Goal: Task Accomplishment & Management: Use online tool/utility

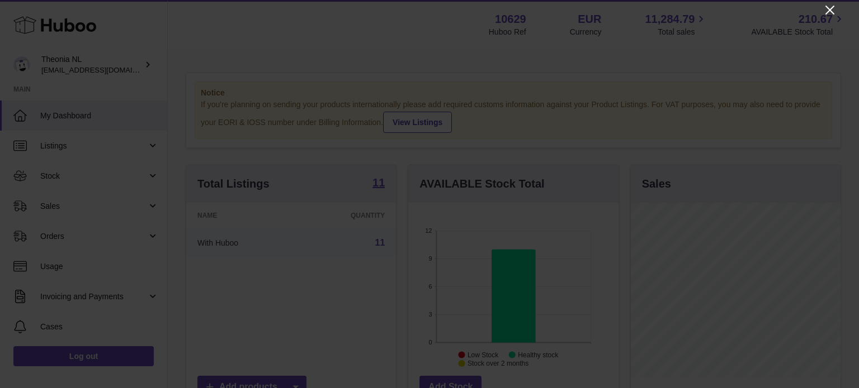
click at [833, 10] on icon "Close" at bounding box center [829, 9] width 13 height 13
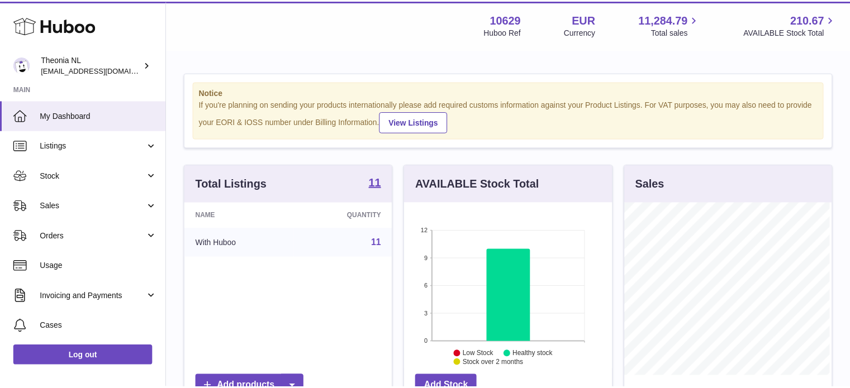
scroll to position [558766, 558733]
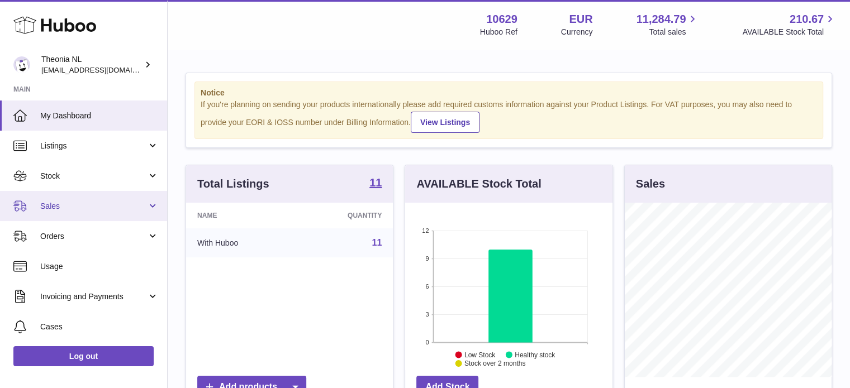
click at [103, 214] on link "Sales" at bounding box center [83, 206] width 167 height 30
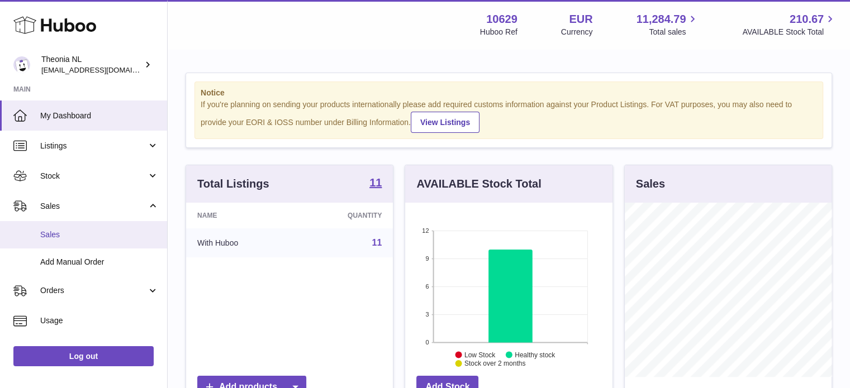
click at [101, 239] on span "Sales" at bounding box center [99, 235] width 118 height 11
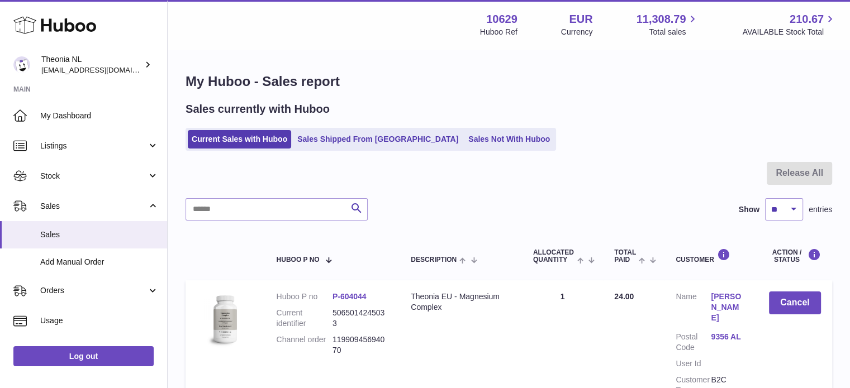
click at [279, 198] on div at bounding box center [509, 180] width 647 height 36
click at [278, 206] on input "text" at bounding box center [277, 209] width 182 height 22
paste input "**********"
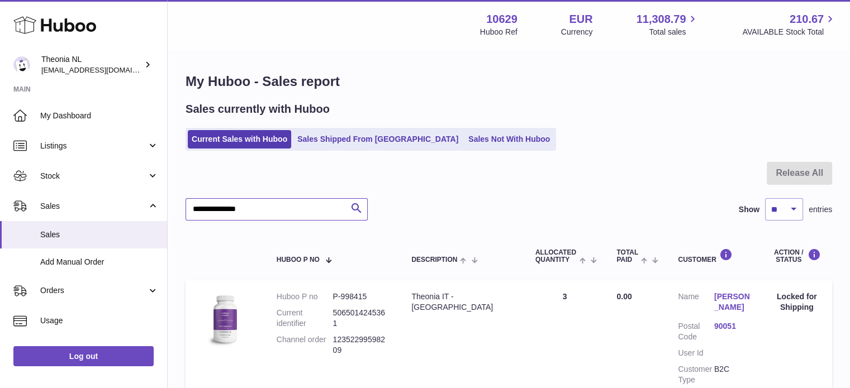
scroll to position [107, 0]
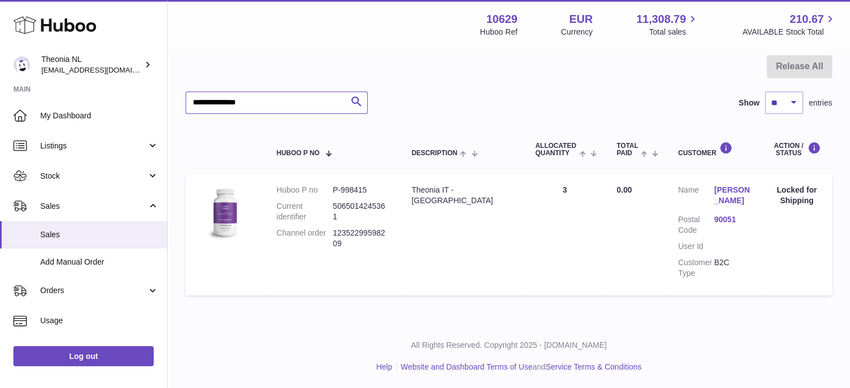
type input "**********"
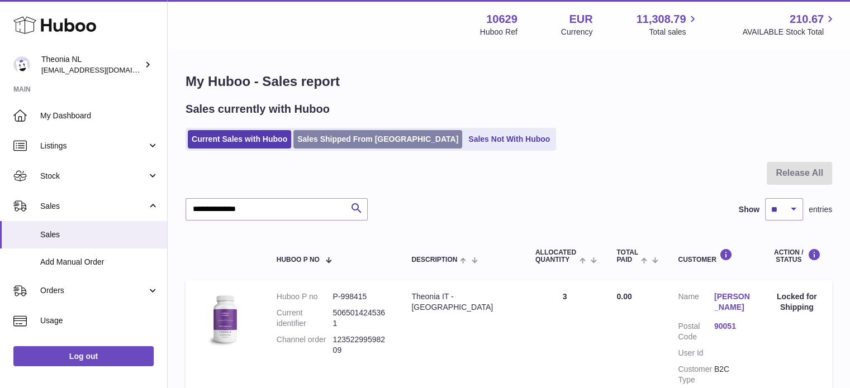
click at [302, 137] on link "Sales Shipped From [GEOGRAPHIC_DATA]" at bounding box center [377, 139] width 169 height 18
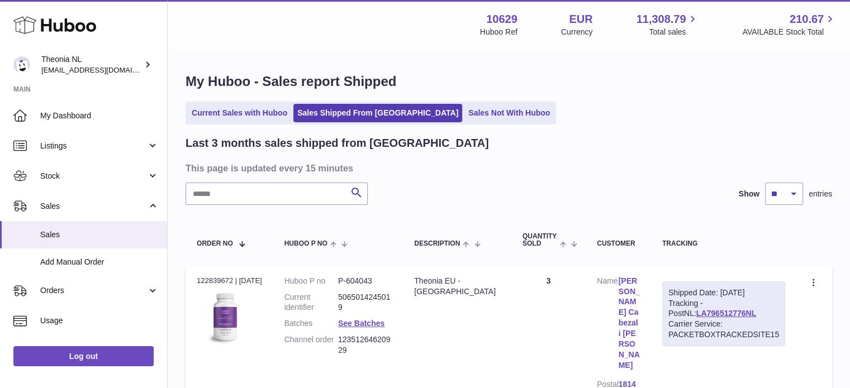
click at [282, 189] on input "text" at bounding box center [277, 194] width 182 height 22
paste input "**********"
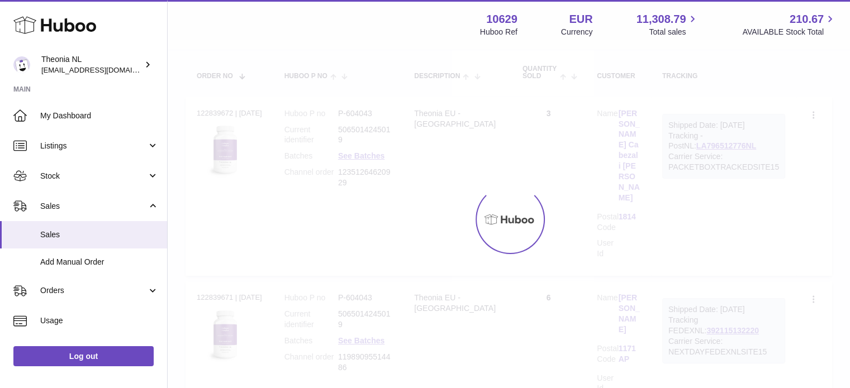
scroll to position [85, 0]
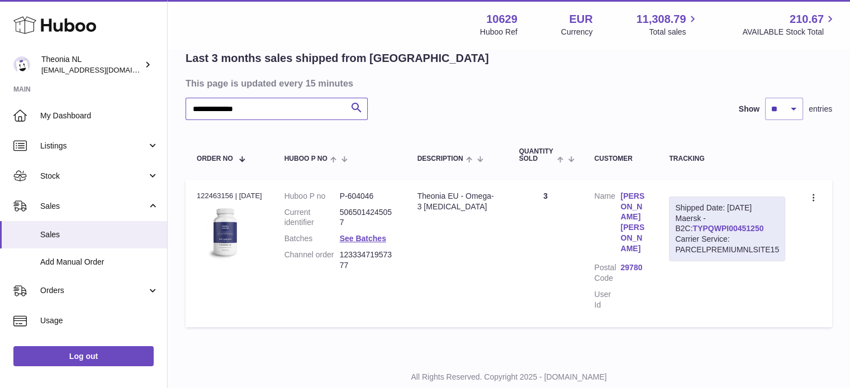
type input "**********"
click at [695, 226] on link "TYPQWPI00451250" at bounding box center [728, 228] width 71 height 9
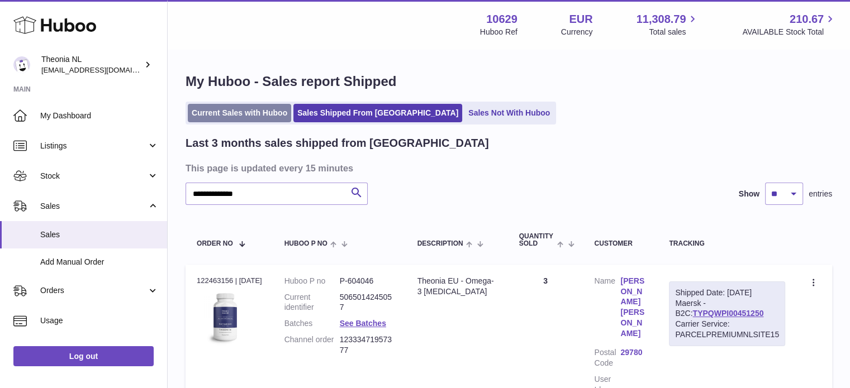
click at [261, 117] on link "Current Sales with Huboo" at bounding box center [239, 113] width 103 height 18
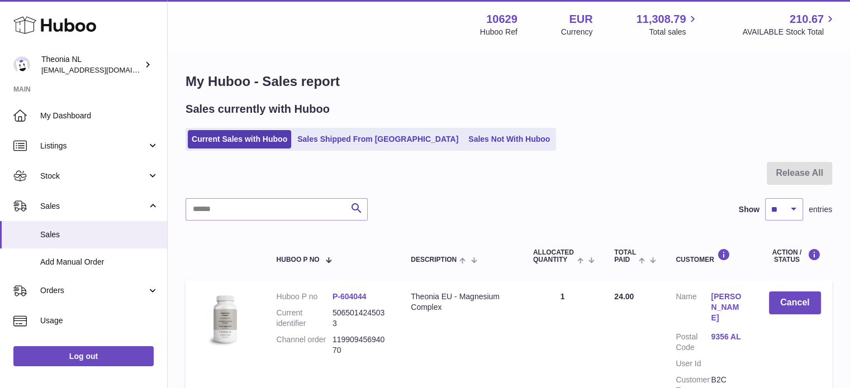
drag, startPoint x: 286, startPoint y: 188, endPoint x: 291, endPoint y: 201, distance: 13.6
click at [287, 189] on div at bounding box center [509, 180] width 647 height 36
click at [291, 201] on input "text" at bounding box center [277, 209] width 182 height 22
paste input "**********"
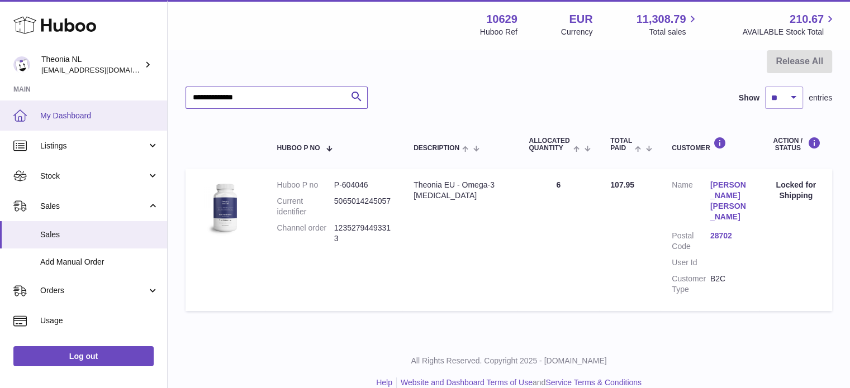
drag, startPoint x: 325, startPoint y: 107, endPoint x: 84, endPoint y: 120, distance: 241.8
click at [89, 120] on div "Huboo Theonia NL info@wholesomegoods.eu Main My Dashboard Listings Not with Hub…" at bounding box center [425, 146] width 850 height 517
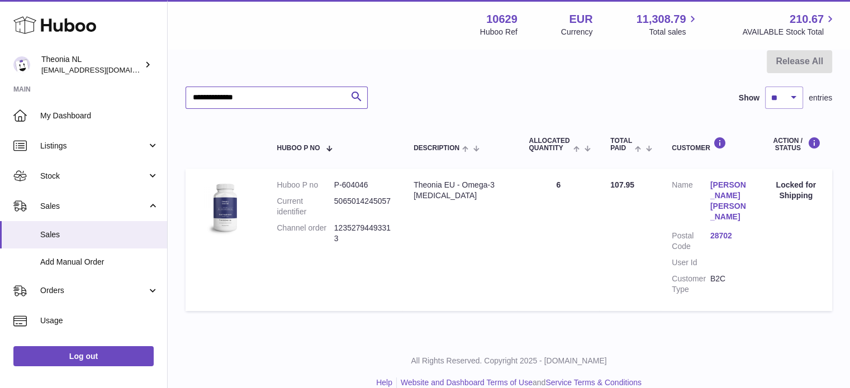
paste input "text"
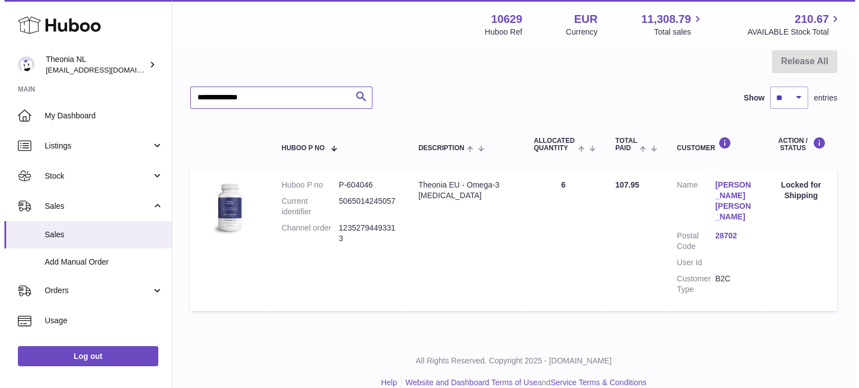
scroll to position [0, 0]
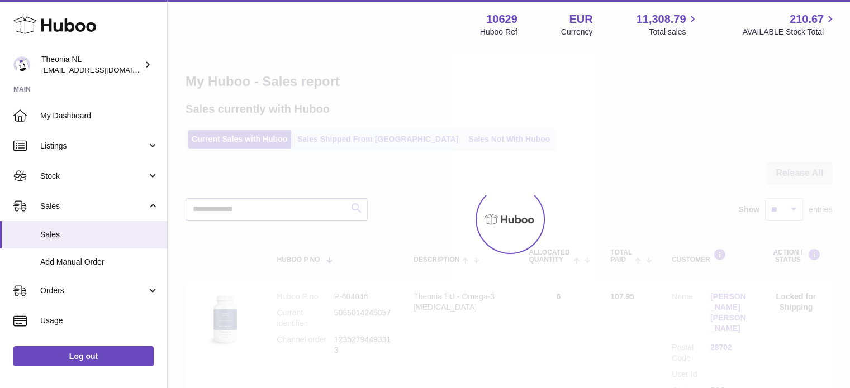
type input "**********"
click at [329, 146] on div at bounding box center [509, 219] width 682 height 338
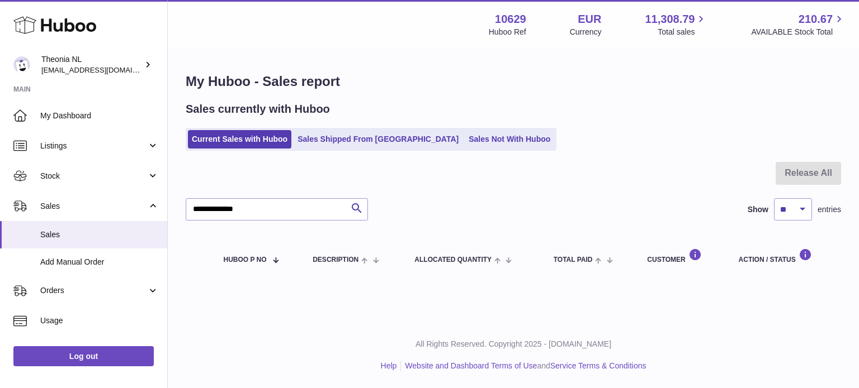
click at [329, 146] on link "Sales Shipped From [GEOGRAPHIC_DATA]" at bounding box center [377, 139] width 169 height 18
click at [331, 139] on link "Sales Shipped From [GEOGRAPHIC_DATA]" at bounding box center [377, 139] width 169 height 18
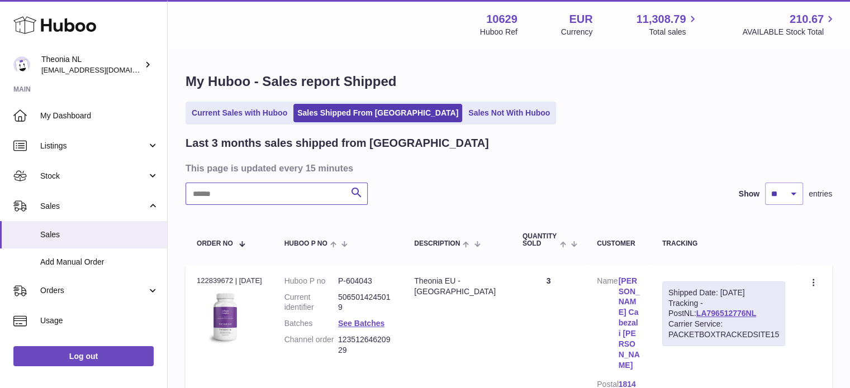
click at [307, 197] on input "text" at bounding box center [277, 194] width 182 height 22
paste input "**********"
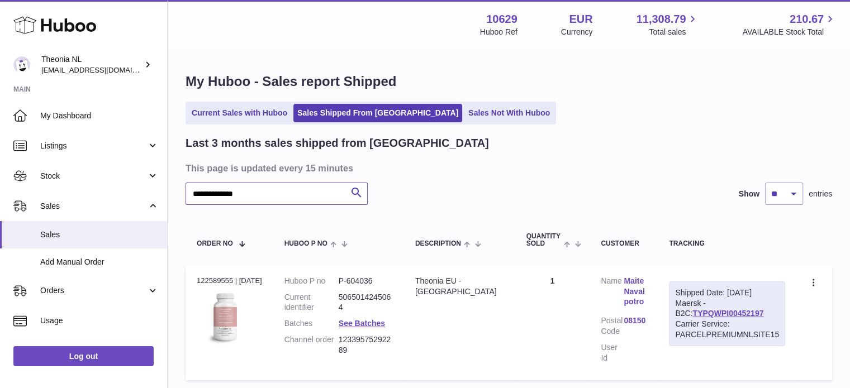
type input "**********"
click at [688, 319] on div "Carrier Service: PARCELPREMIUMNLSITE15" at bounding box center [727, 329] width 104 height 21
click at [693, 314] on link "TYPQWPI00452197" at bounding box center [728, 313] width 71 height 9
click at [278, 115] on link "Current Sales with Huboo" at bounding box center [239, 113] width 103 height 18
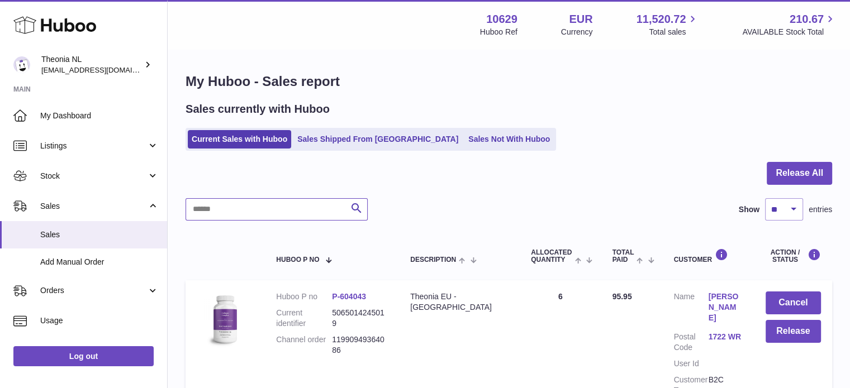
click at [287, 207] on input "text" at bounding box center [277, 209] width 182 height 22
paste input "**********"
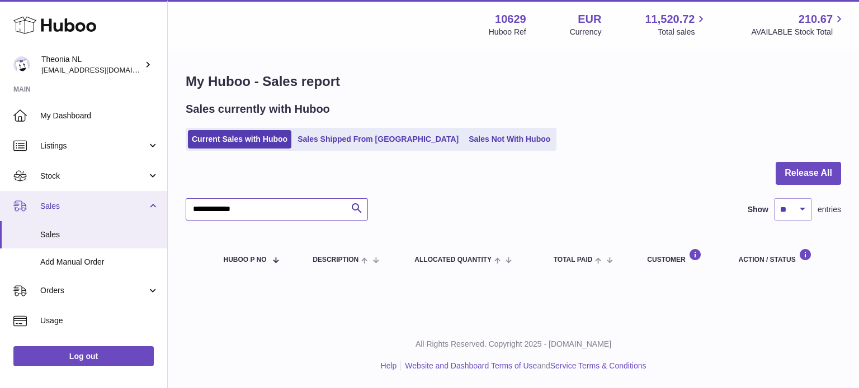
drag, startPoint x: 288, startPoint y: 210, endPoint x: 111, endPoint y: 215, distance: 177.8
click at [91, 211] on div "Huboo Theonia NL info@wholesomegoods.eu Main My Dashboard Listings Not with Hub…" at bounding box center [429, 194] width 859 height 388
paste input "*"
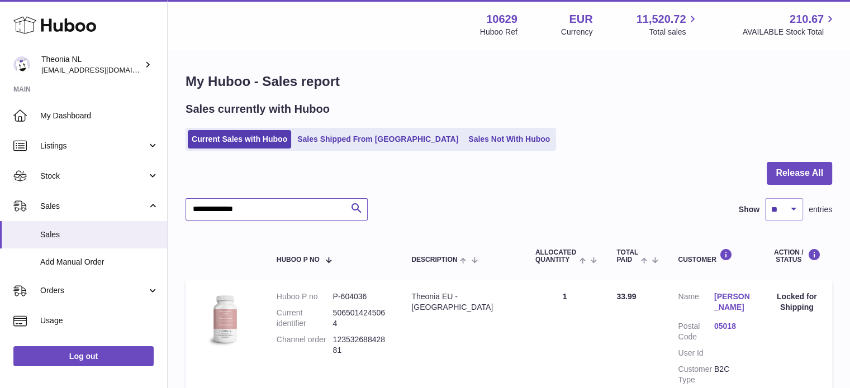
scroll to position [117, 0]
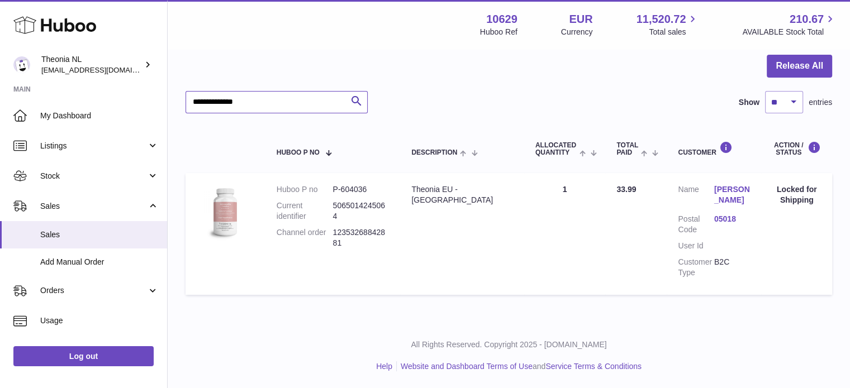
drag, startPoint x: 335, startPoint y: 88, endPoint x: 111, endPoint y: 92, distance: 223.6
click at [117, 92] on div "Huboo Theonia NL info@wholesomegoods.eu Main My Dashboard Listings Not with Hub…" at bounding box center [425, 141] width 850 height 496
paste input "*"
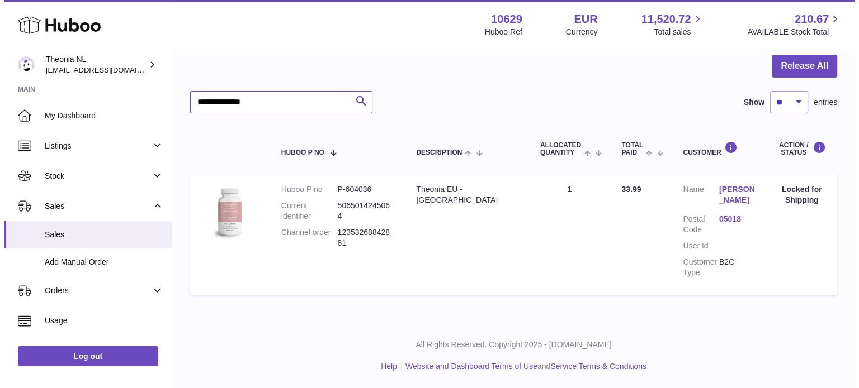
scroll to position [0, 0]
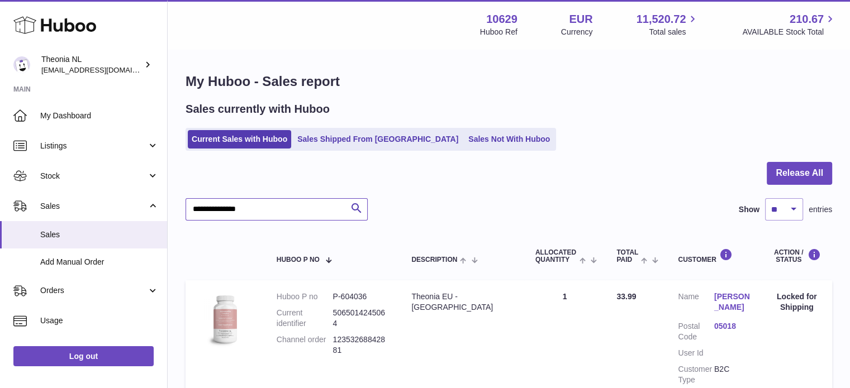
type input "**********"
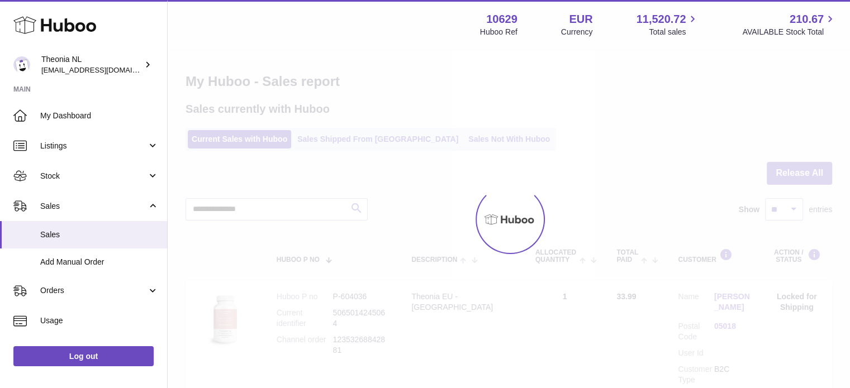
click at [317, 131] on div at bounding box center [509, 219] width 682 height 338
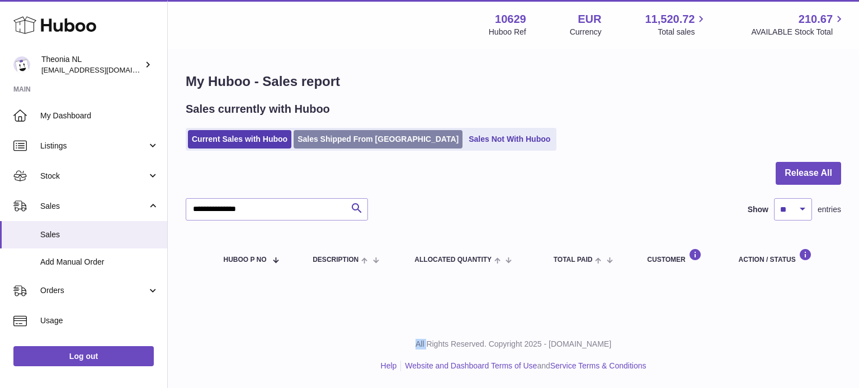
click at [319, 134] on link "Sales Shipped From [GEOGRAPHIC_DATA]" at bounding box center [377, 139] width 169 height 18
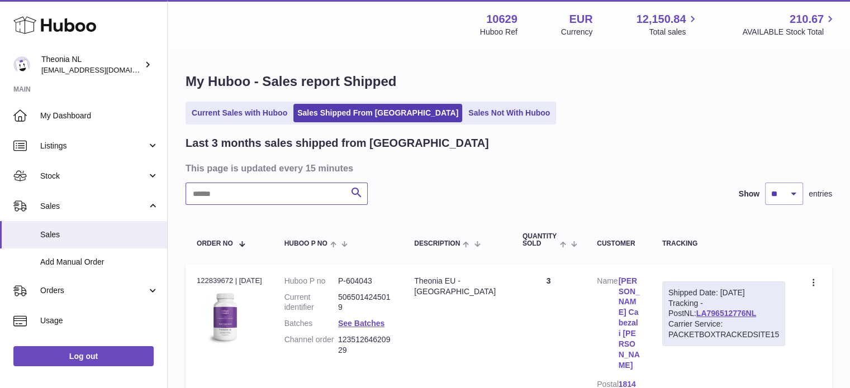
click at [307, 189] on input "text" at bounding box center [277, 194] width 182 height 22
paste input "**********"
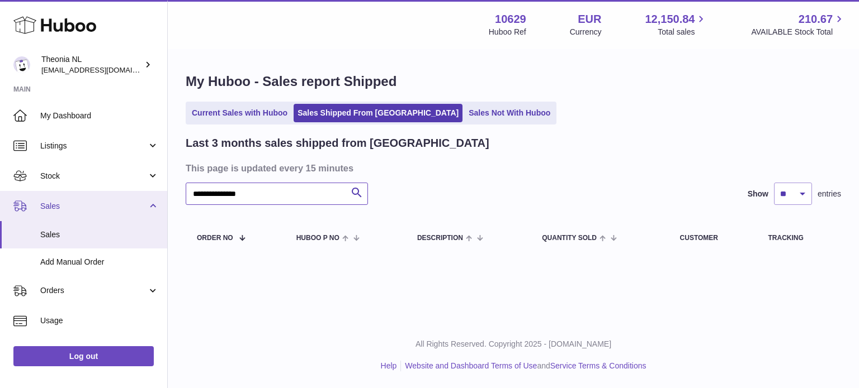
click at [130, 197] on div "**********" at bounding box center [429, 194] width 859 height 388
paste input "text"
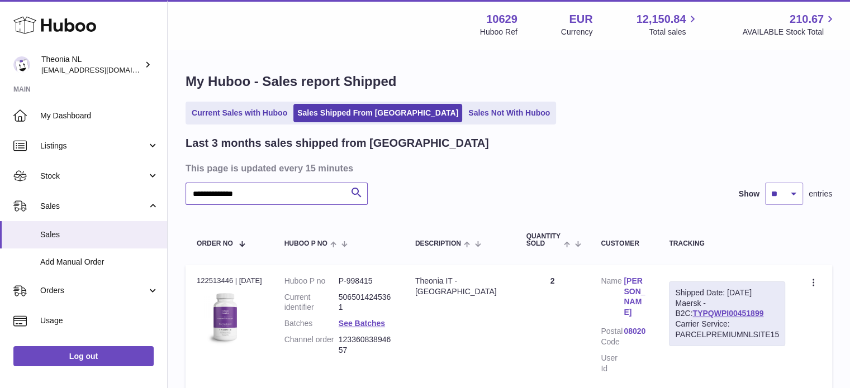
scroll to position [56, 0]
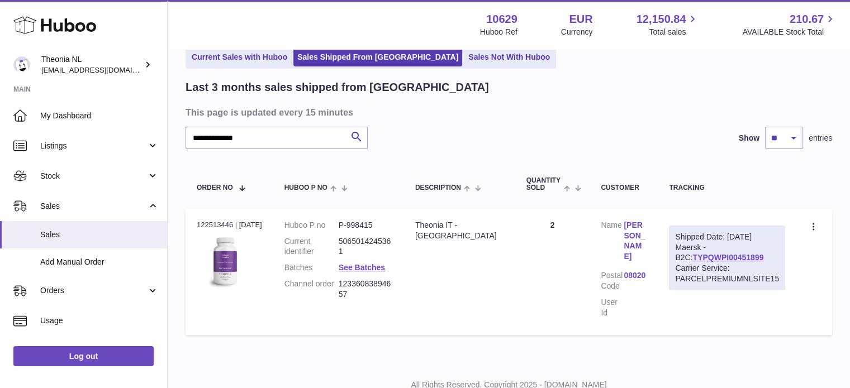
click at [701, 252] on div "Shipped Date: 11th Aug 2025 Maersk - B2C: TYPQWPI00451899 Carrier Service: PARC…" at bounding box center [727, 258] width 116 height 65
click at [700, 259] on link "TYPQWPI00451899" at bounding box center [728, 257] width 71 height 9
drag, startPoint x: 172, startPoint y: 146, endPoint x: 121, endPoint y: 156, distance: 51.7
click at [36, 148] on div "**********" at bounding box center [425, 186] width 850 height 485
paste input "text"
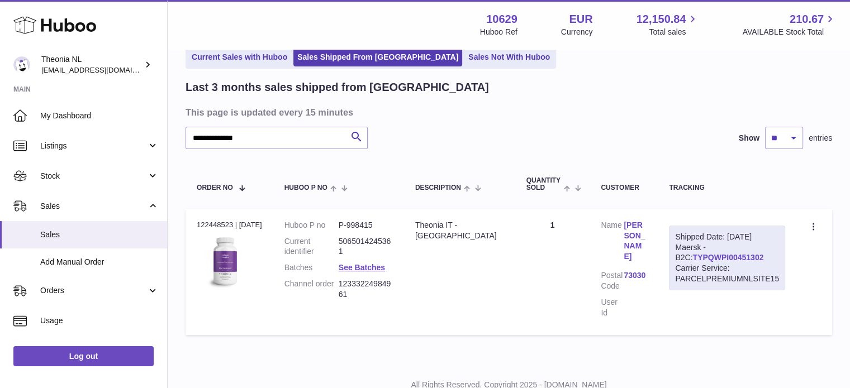
click at [703, 259] on link "TYPQWPI00451302" at bounding box center [728, 257] width 71 height 9
drag, startPoint x: 315, startPoint y: 143, endPoint x: 123, endPoint y: 143, distance: 192.3
click at [124, 143] on div "**********" at bounding box center [425, 186] width 850 height 485
paste input "text"
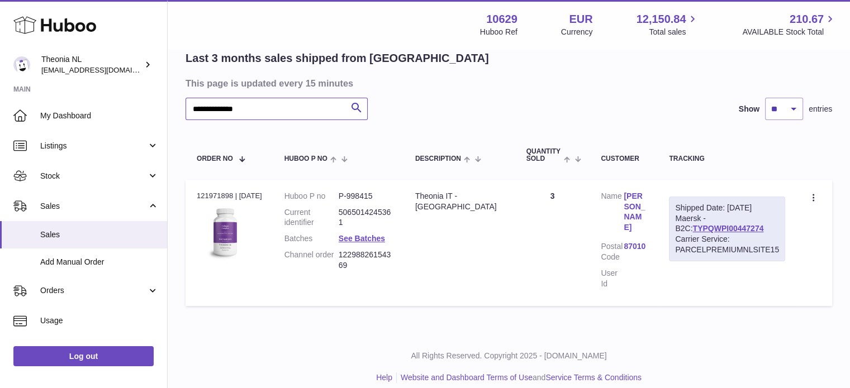
scroll to position [77, 0]
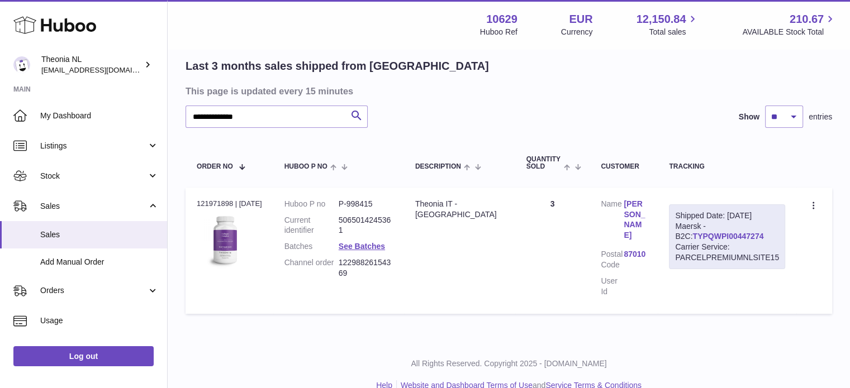
click at [700, 234] on link "TYPQWPI00447274" at bounding box center [728, 236] width 71 height 9
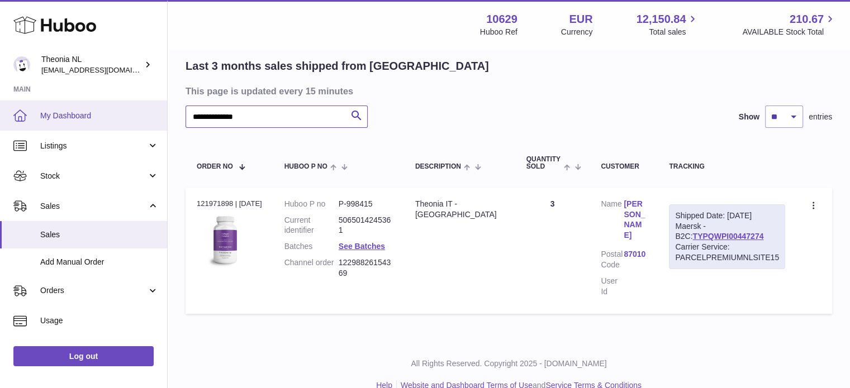
drag, startPoint x: 323, startPoint y: 115, endPoint x: 7, endPoint y: 110, distance: 315.8
click at [34, 110] on div "**********" at bounding box center [425, 165] width 850 height 485
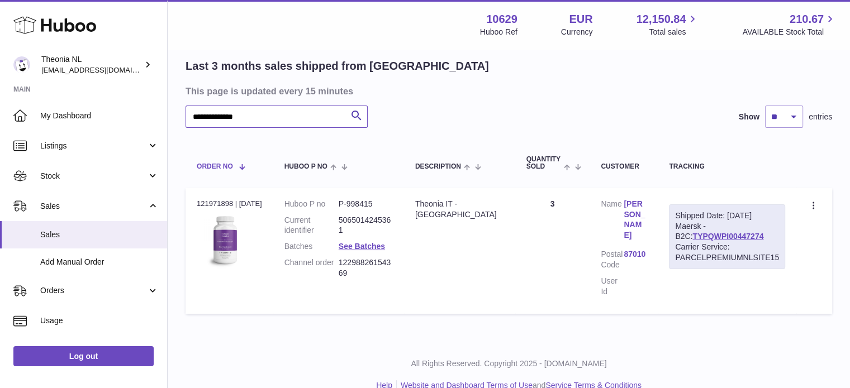
paste input "text"
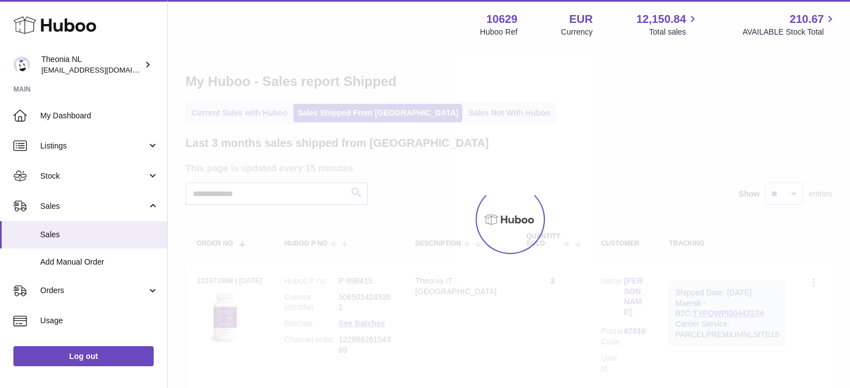
scroll to position [77, 0]
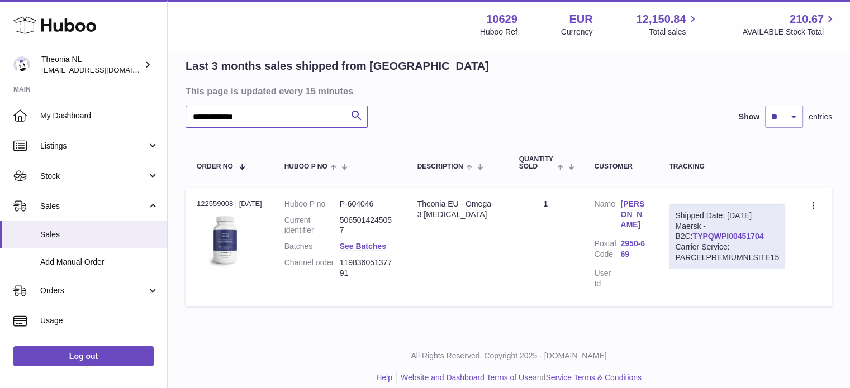
type input "**********"
click at [700, 234] on link "TYPQWPI00451704" at bounding box center [728, 236] width 71 height 9
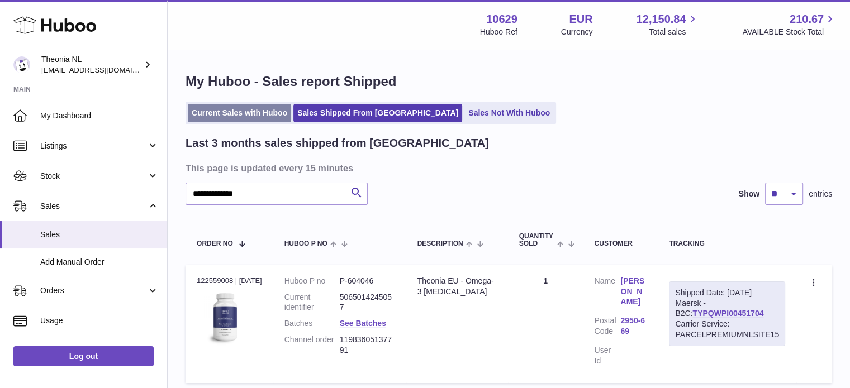
click at [244, 117] on link "Current Sales with Huboo" at bounding box center [239, 113] width 103 height 18
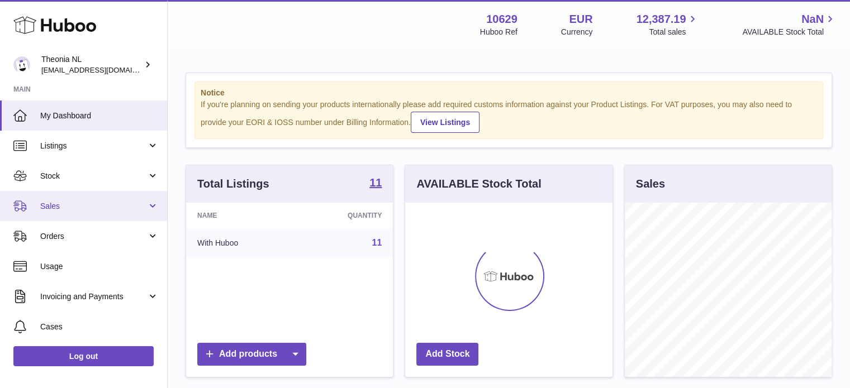
scroll to position [174, 207]
click at [123, 205] on span "Sales" at bounding box center [93, 206] width 107 height 11
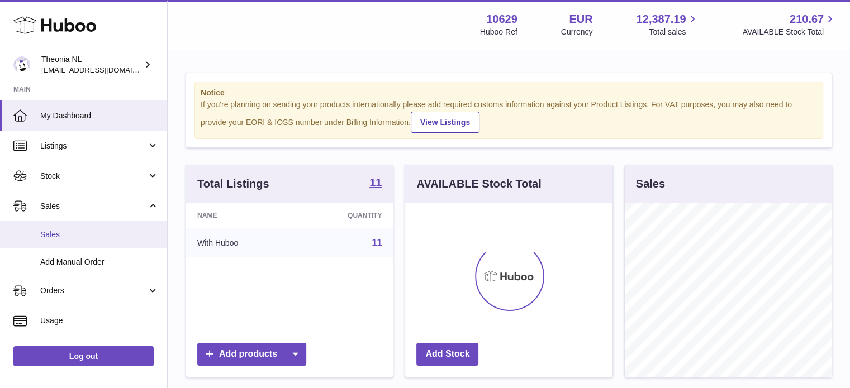
click at [111, 230] on span "Sales" at bounding box center [99, 235] width 118 height 11
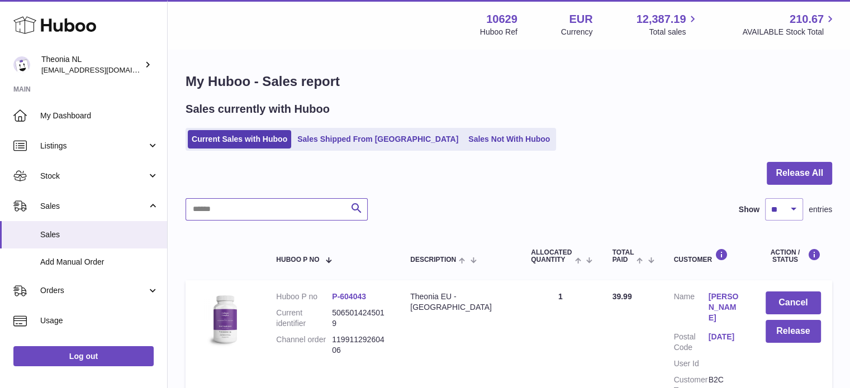
click at [296, 207] on input "text" at bounding box center [277, 209] width 182 height 22
paste input "**********"
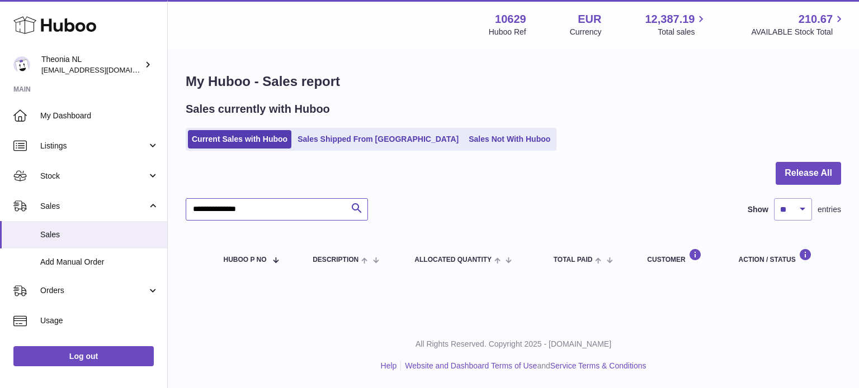
type input "**********"
click at [392, 388] on div "All Rights Reserved. Copyright 2025 - [DOMAIN_NAME] Help Website and Dashboard …" at bounding box center [513, 356] width 691 height 66
click at [335, 136] on link "Sales Shipped From [GEOGRAPHIC_DATA]" at bounding box center [377, 139] width 169 height 18
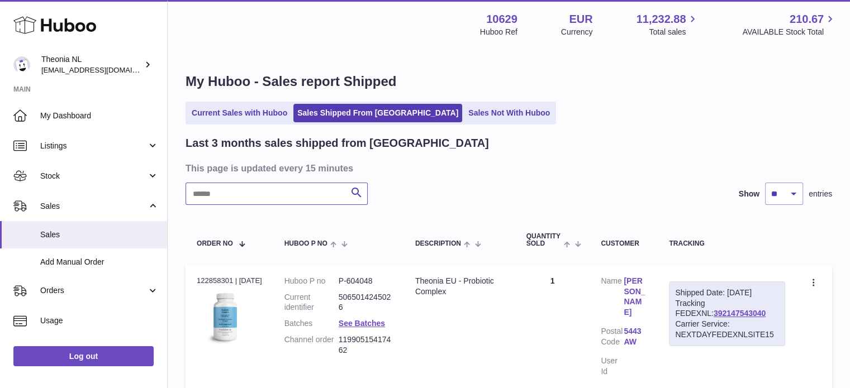
click at [321, 194] on input "text" at bounding box center [277, 194] width 182 height 22
paste input "**********"
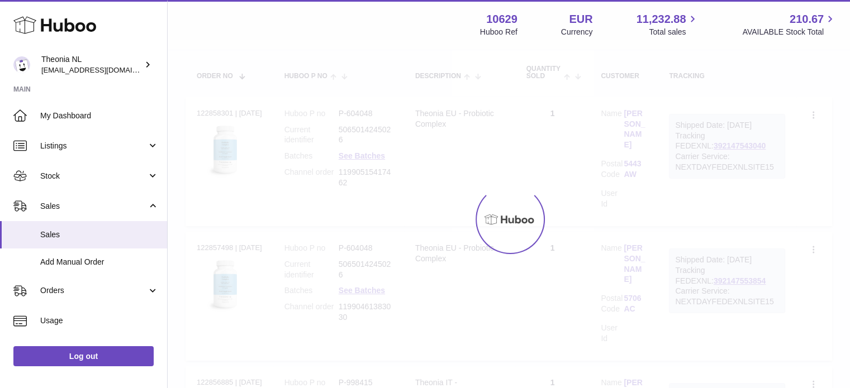
scroll to position [85, 0]
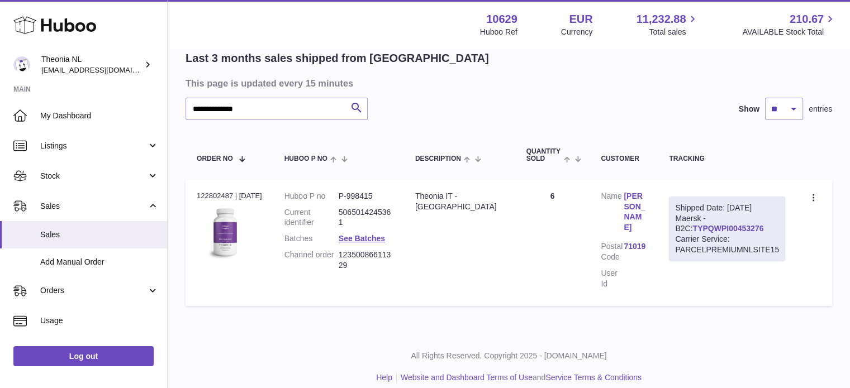
click at [693, 224] on link "TYPQWPI00453276" at bounding box center [728, 228] width 71 height 9
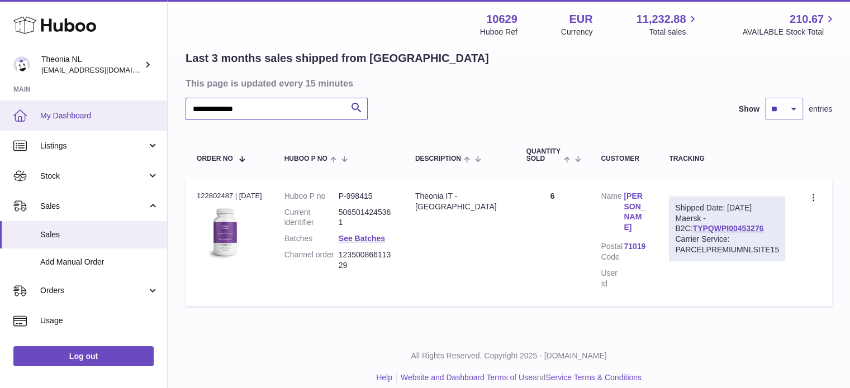
drag, startPoint x: 330, startPoint y: 118, endPoint x: 123, endPoint y: 120, distance: 207.4
click at [65, 120] on div "**********" at bounding box center [425, 157] width 850 height 485
paste input "text"
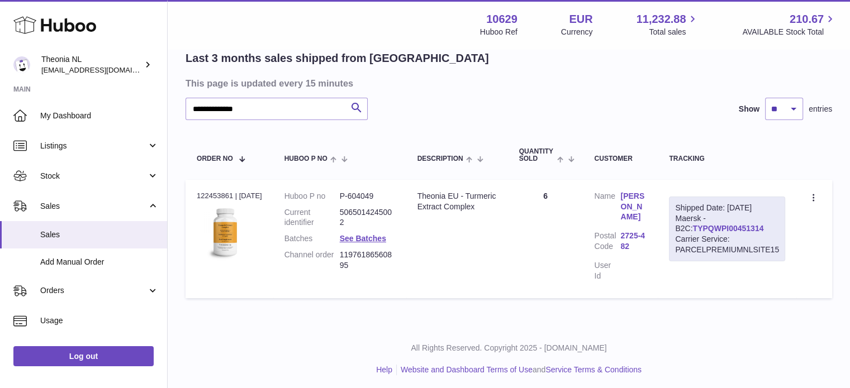
click at [706, 230] on link "TYPQWPI00451314" at bounding box center [728, 228] width 71 height 9
drag, startPoint x: 134, startPoint y: 122, endPoint x: 36, endPoint y: 131, distance: 98.2
click at [76, 129] on div "**********" at bounding box center [425, 153] width 850 height 477
paste input "text"
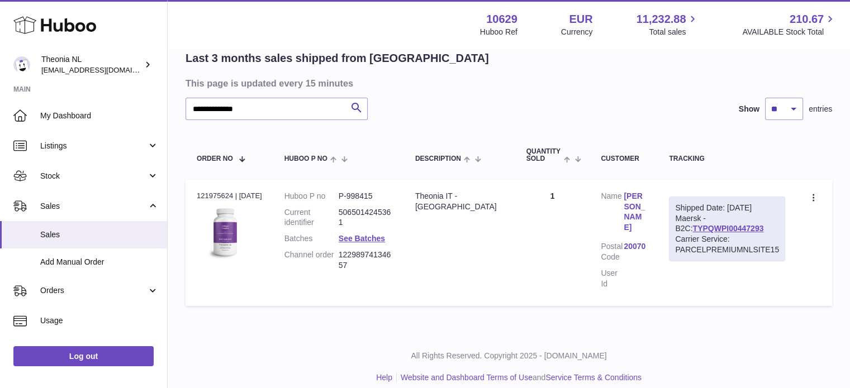
click at [693, 229] on link "TYPQWPI00447293" at bounding box center [728, 228] width 71 height 9
drag, startPoint x: 289, startPoint y: 121, endPoint x: 31, endPoint y: 143, distance: 259.1
click at [90, 139] on div "**********" at bounding box center [425, 157] width 850 height 485
paste input "text"
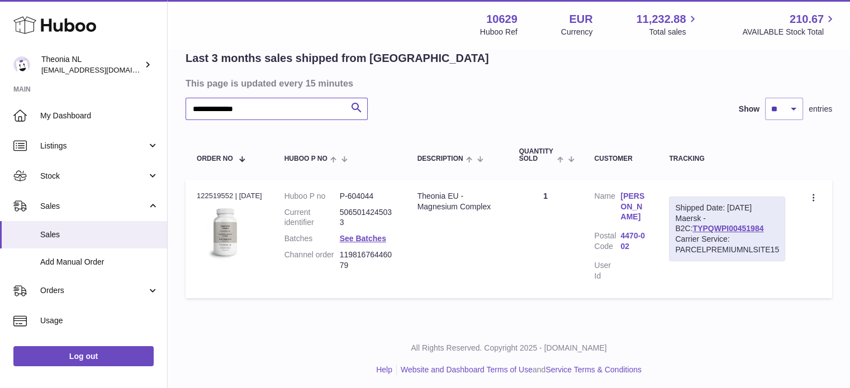
scroll to position [77, 0]
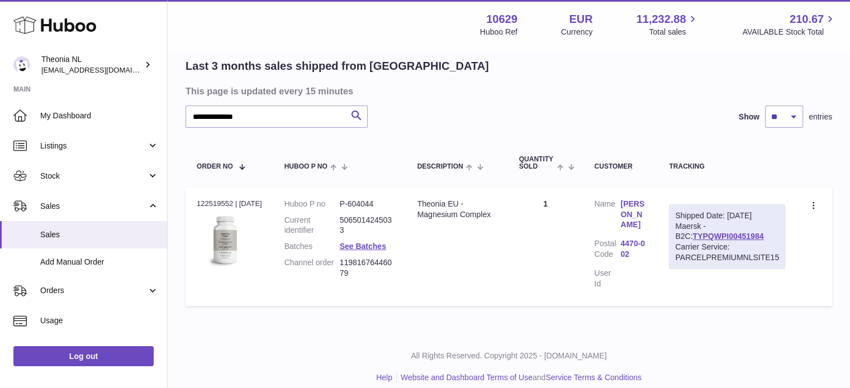
click at [711, 230] on div "Shipped Date: 11th Aug 2025 Maersk - B2C: TYPQWPI00451984 Carrier Service: PARC…" at bounding box center [727, 237] width 116 height 65
click at [709, 235] on link "TYPQWPI00451984" at bounding box center [728, 236] width 71 height 9
drag, startPoint x: 330, startPoint y: 122, endPoint x: 0, endPoint y: 146, distance: 330.6
click at [80, 145] on div "**********" at bounding box center [425, 161] width 850 height 477
paste input "text"
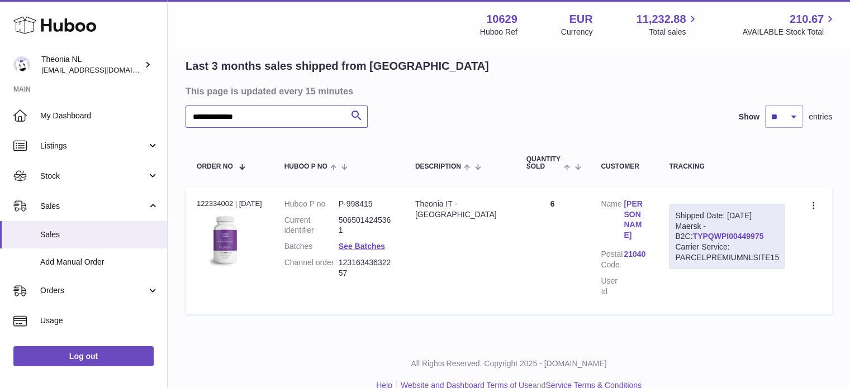
type input "**********"
click at [693, 237] on link "TYPQWPI00449975" at bounding box center [728, 236] width 71 height 9
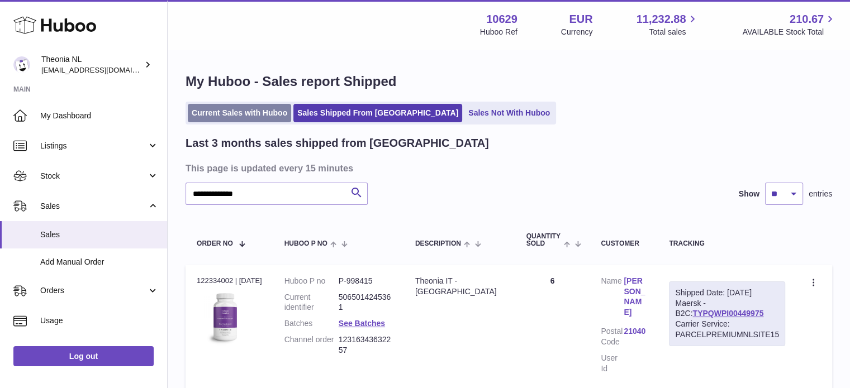
click at [256, 104] on link "Current Sales with Huboo" at bounding box center [239, 113] width 103 height 18
click at [259, 113] on link "Current Sales with Huboo" at bounding box center [239, 113] width 103 height 18
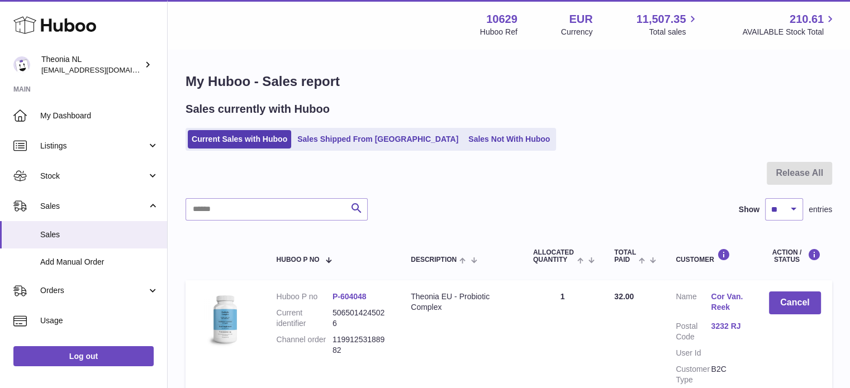
click at [288, 195] on div at bounding box center [509, 180] width 647 height 36
click at [294, 211] on input "text" at bounding box center [277, 209] width 182 height 22
paste input "**********"
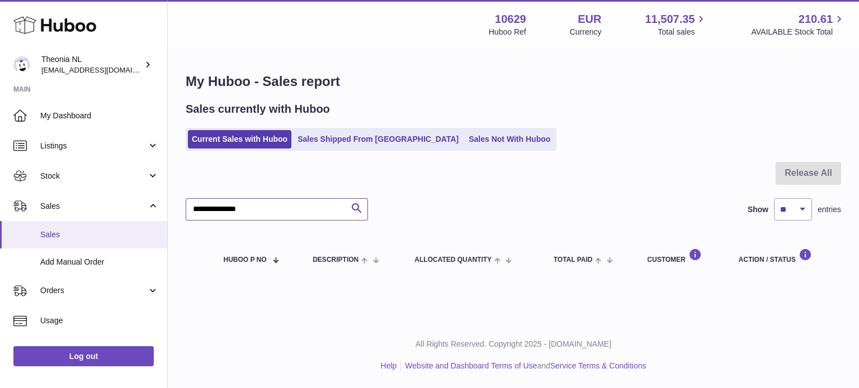
drag, startPoint x: 303, startPoint y: 210, endPoint x: 74, endPoint y: 221, distance: 229.4
click at [77, 221] on div "Huboo Theonia NL [EMAIL_ADDRESS][DOMAIN_NAME] Main My Dashboard Listings Not wi…" at bounding box center [429, 194] width 859 height 388
paste input "text"
click at [64, 229] on div "Huboo Theonia NL [EMAIL_ADDRESS][DOMAIN_NAME] Main My Dashboard Listings Not wi…" at bounding box center [429, 194] width 859 height 388
paste input "text"
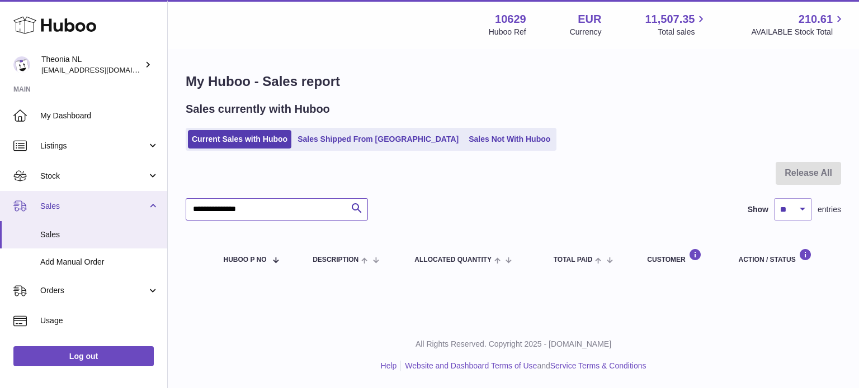
drag, startPoint x: 267, startPoint y: 207, endPoint x: 83, endPoint y: 205, distance: 183.9
click at [105, 205] on div "Huboo Theonia NL [EMAIL_ADDRESS][DOMAIN_NAME] Main My Dashboard Listings Not wi…" at bounding box center [429, 194] width 859 height 388
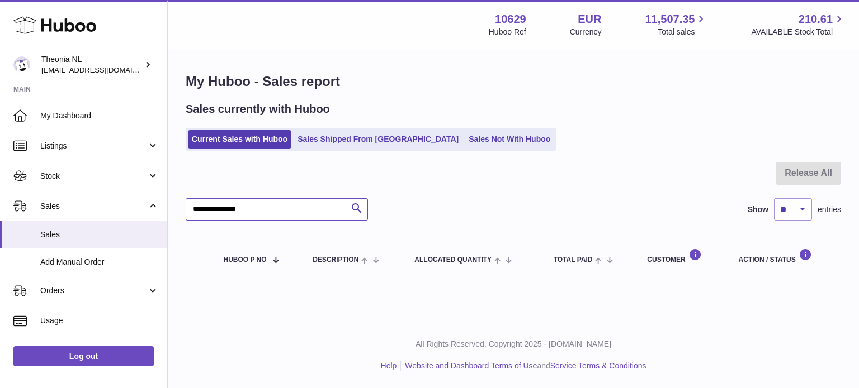
paste input "text"
type input "**********"
click at [358, 140] on link "Sales Shipped From [GEOGRAPHIC_DATA]" at bounding box center [377, 139] width 169 height 18
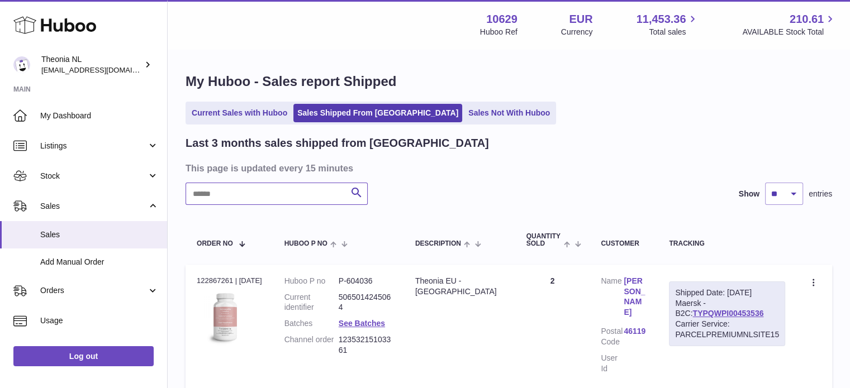
paste input "**********"
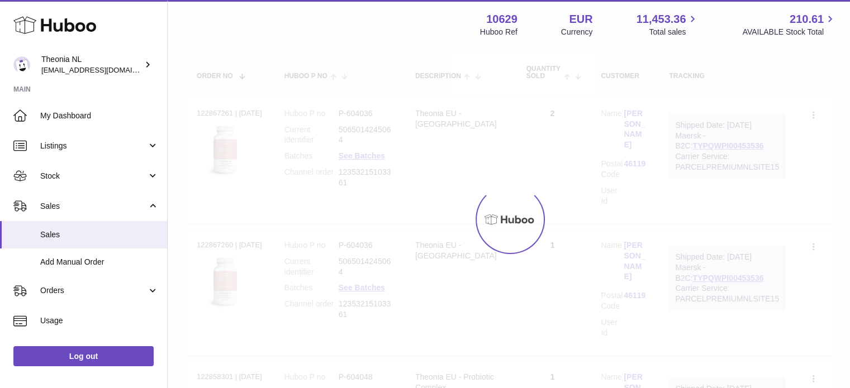
scroll to position [77, 0]
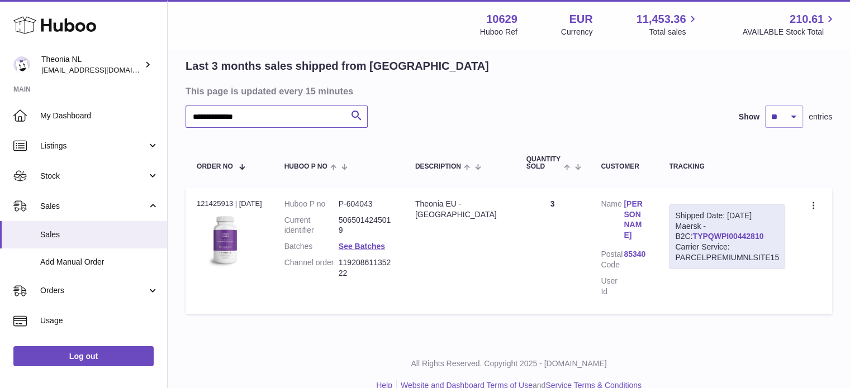
type input "**********"
click at [715, 236] on link "TYPQWPI00442810" at bounding box center [728, 236] width 71 height 9
click at [699, 230] on div "Shipped Date: 22nd Jul 2025 Maersk - B2C: TYPQWPI00442810 Carrier Service: PARC…" at bounding box center [727, 237] width 116 height 65
click at [695, 236] on link "TYPQWPI00442810" at bounding box center [728, 236] width 71 height 9
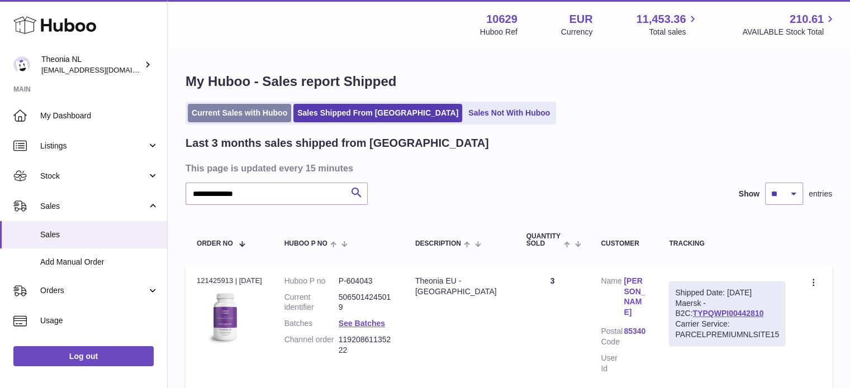
click at [275, 119] on link "Current Sales with Huboo" at bounding box center [239, 113] width 103 height 18
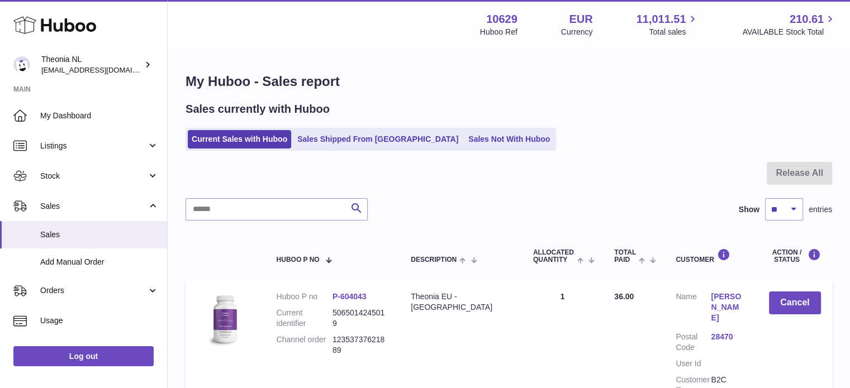
click at [276, 195] on div at bounding box center [509, 180] width 647 height 36
click at [277, 202] on input "text" at bounding box center [277, 209] width 182 height 22
paste input "**********"
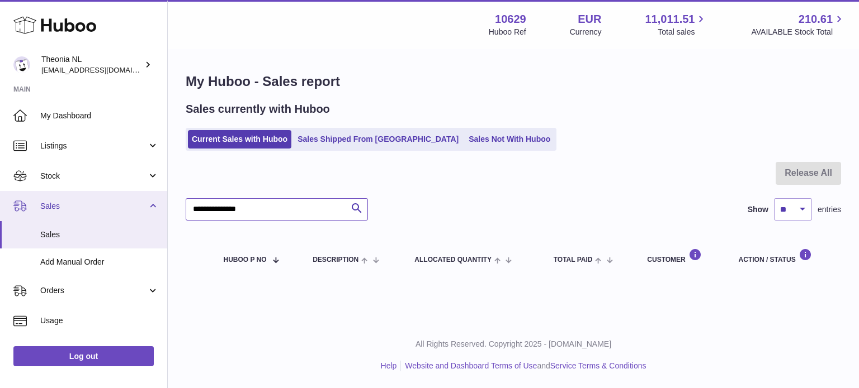
drag, startPoint x: 296, startPoint y: 210, endPoint x: 39, endPoint y: 205, distance: 257.7
click at [53, 205] on div "Huboo Theonia NL info@wholesomegoods.eu Main My Dashboard Listings Not with Hub…" at bounding box center [429, 194] width 859 height 388
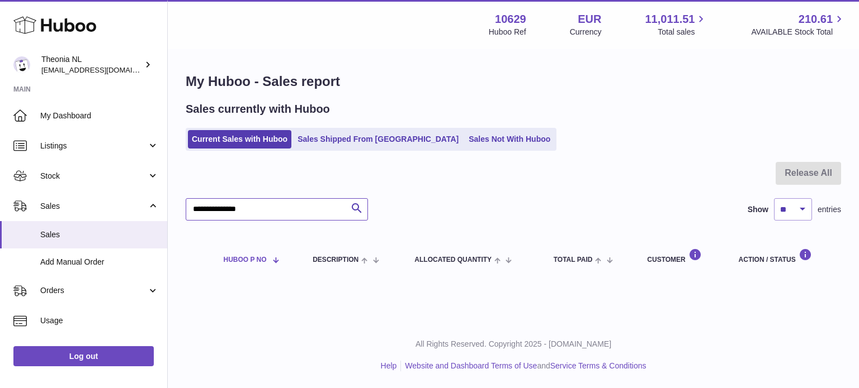
paste input "text"
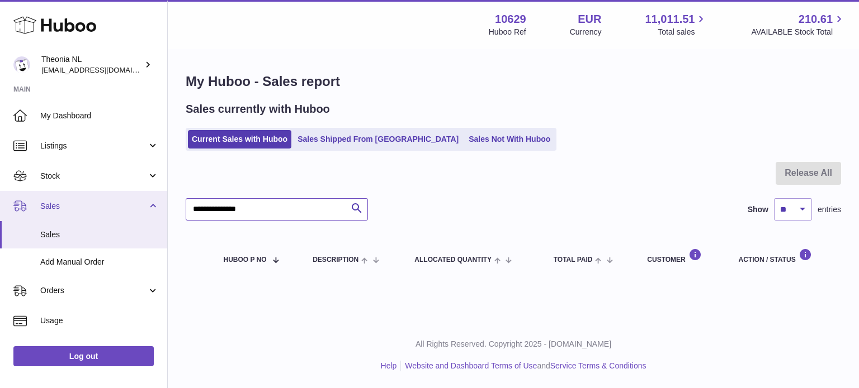
drag, startPoint x: 255, startPoint y: 210, endPoint x: 60, endPoint y: 215, distance: 195.1
click at [61, 215] on div "Huboo Theonia NL info@wholesomegoods.eu Main My Dashboard Listings Not with Hub…" at bounding box center [429, 194] width 859 height 388
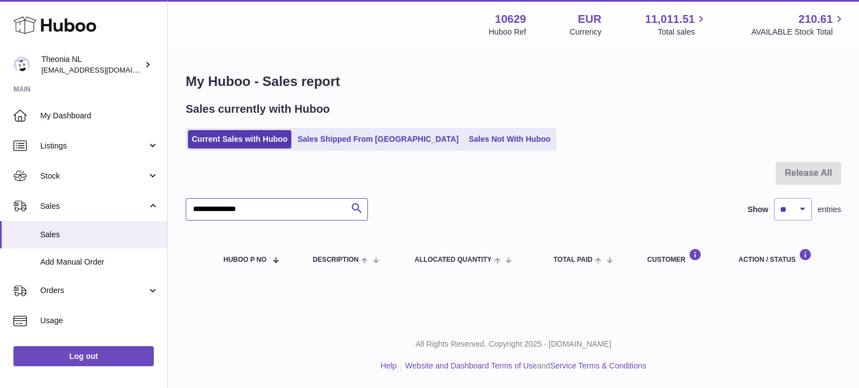
paste input "text"
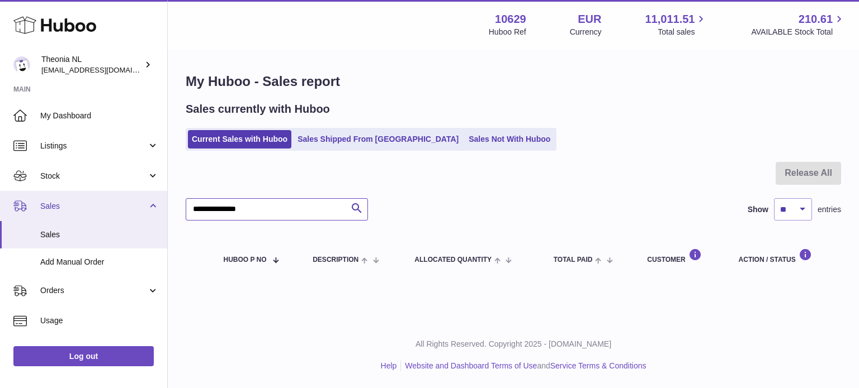
drag, startPoint x: 77, startPoint y: 201, endPoint x: 55, endPoint y: 199, distance: 22.5
click at [59, 200] on div "Huboo Theonia NL info@wholesomegoods.eu Main My Dashboard Listings Not with Hub…" at bounding box center [429, 194] width 859 height 388
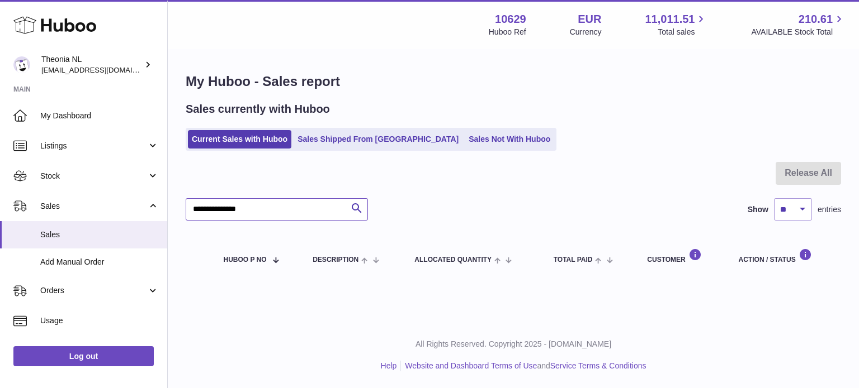
paste input "text"
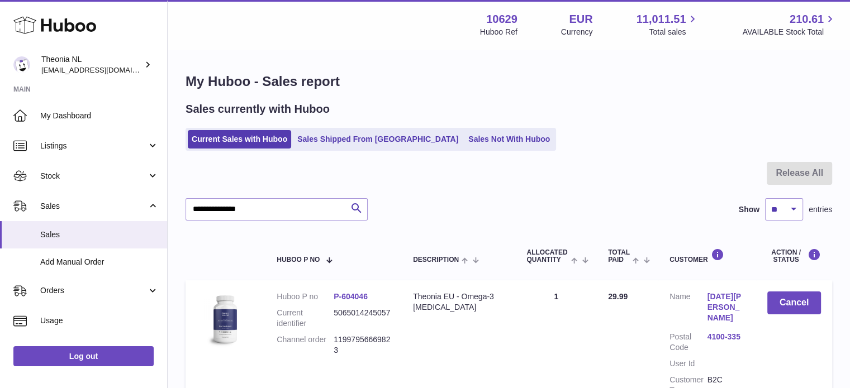
click at [433, 243] on th "Description" at bounding box center [458, 256] width 113 height 37
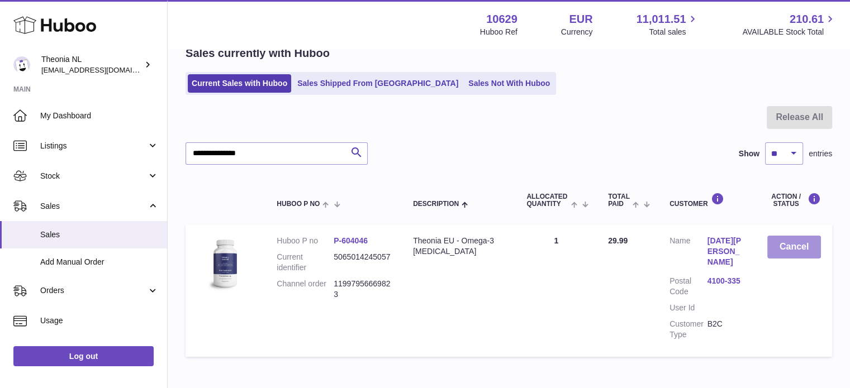
click at [779, 242] on button "Cancel" at bounding box center [794, 247] width 54 height 23
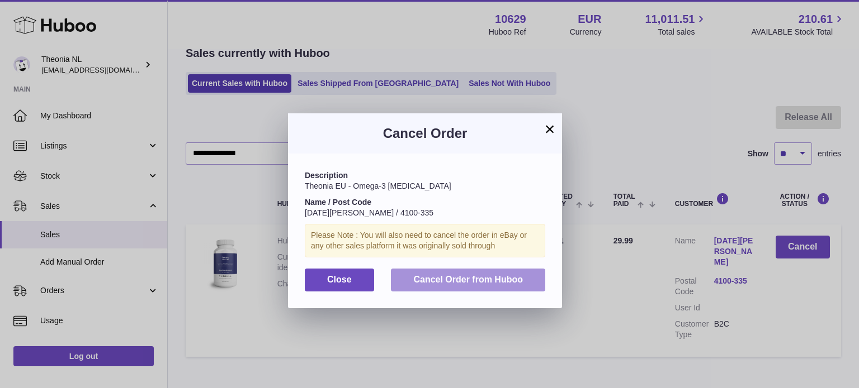
click at [510, 275] on button "Cancel Order from Huboo" at bounding box center [468, 280] width 154 height 23
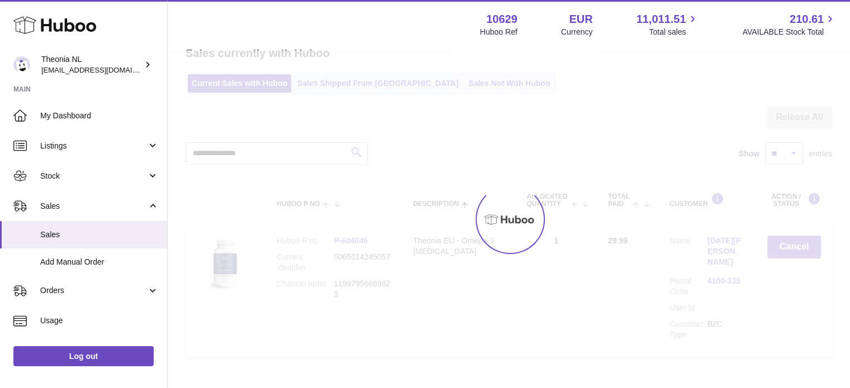
scroll to position [0, 0]
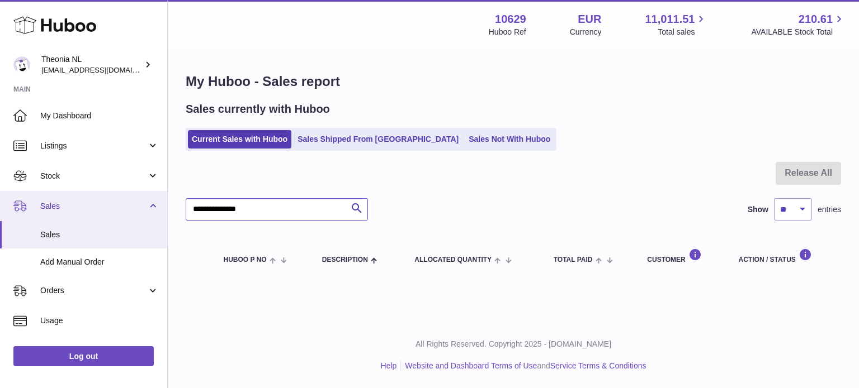
drag, startPoint x: 273, startPoint y: 204, endPoint x: 99, endPoint y: 214, distance: 174.1
click at [105, 214] on div "Huboo Theonia NL info@wholesomegoods.eu Main My Dashboard Listings Not with Hub…" at bounding box center [429, 194] width 859 height 388
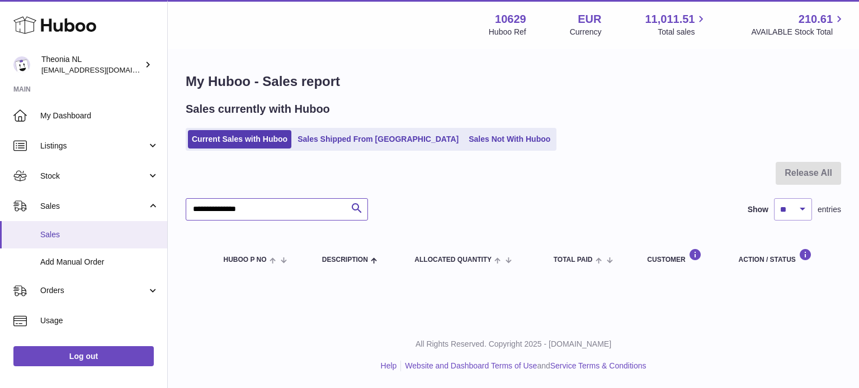
paste input "text"
type input "**********"
drag, startPoint x: 270, startPoint y: 214, endPoint x: 3, endPoint y: 236, distance: 267.5
click at [30, 236] on div "Huboo Theonia NL info@wholesomegoods.eu Main My Dashboard Listings Not with Hub…" at bounding box center [429, 194] width 859 height 388
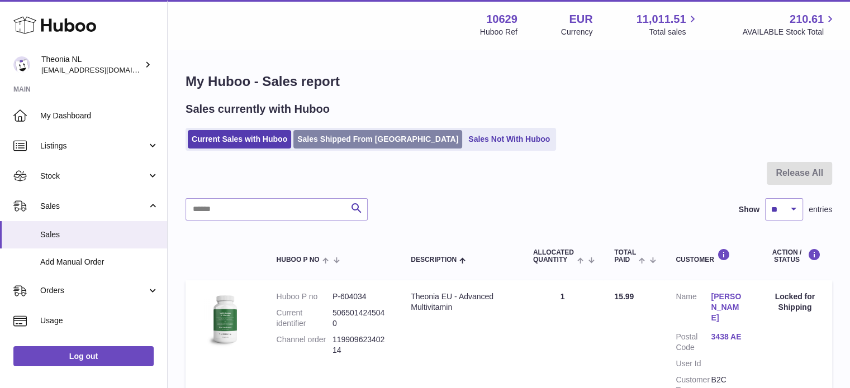
click at [323, 141] on link "Sales Shipped From [GEOGRAPHIC_DATA]" at bounding box center [377, 139] width 169 height 18
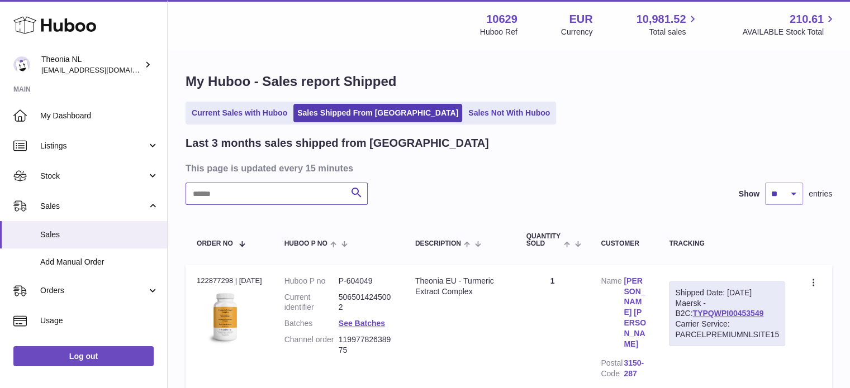
click at [300, 187] on input "text" at bounding box center [277, 194] width 182 height 22
paste input "**********"
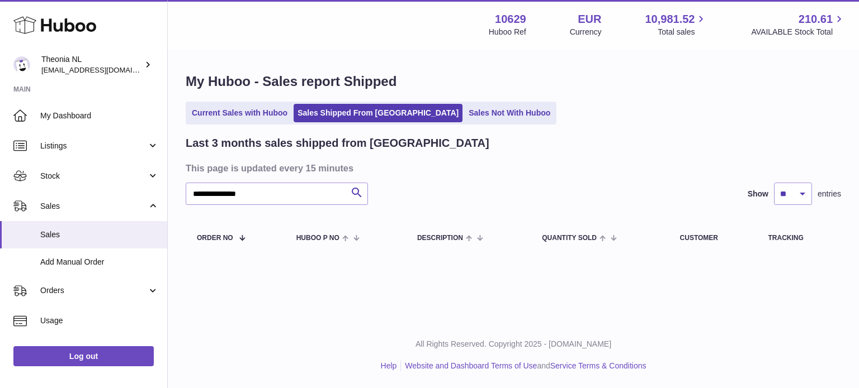
click at [441, 387] on div "All Rights Reserved. Copyright 2025 - [DOMAIN_NAME] Help Website and Dashboard …" at bounding box center [513, 356] width 691 height 66
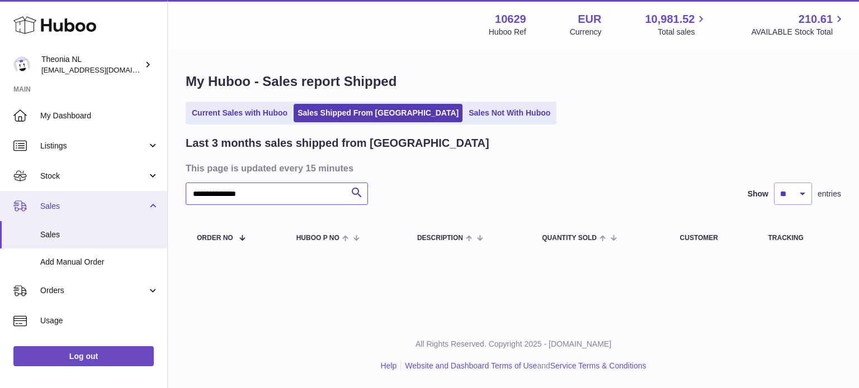
drag, startPoint x: 185, startPoint y: 196, endPoint x: 85, endPoint y: 197, distance: 100.1
click at [87, 197] on div "**********" at bounding box center [429, 194] width 859 height 388
paste input "text"
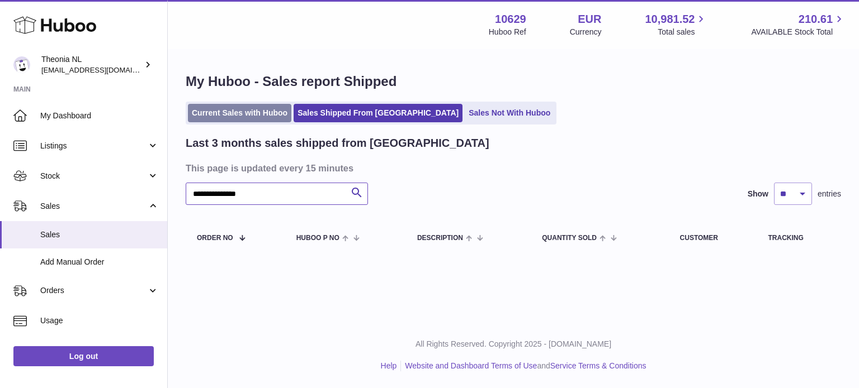
type input "**********"
click at [222, 108] on link "Current Sales with Huboo" at bounding box center [239, 113] width 103 height 18
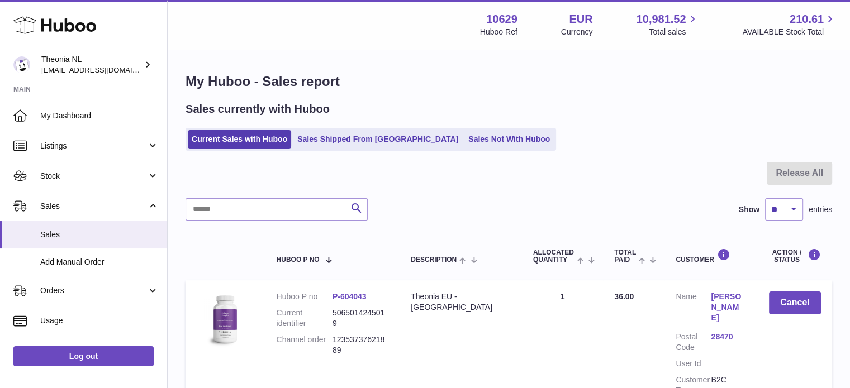
click at [295, 169] on div at bounding box center [509, 180] width 647 height 36
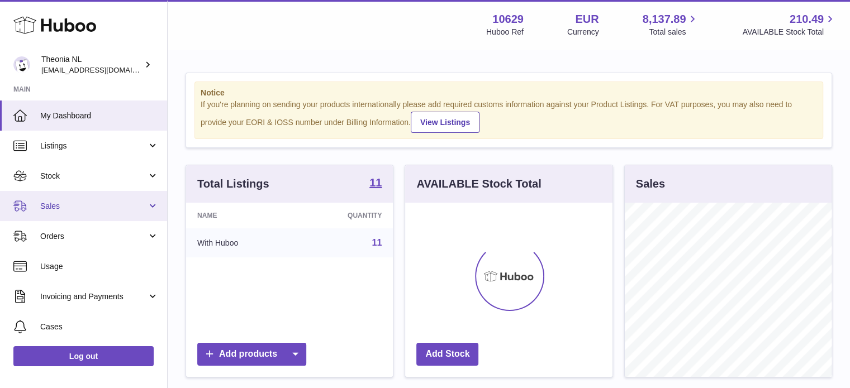
click at [125, 205] on span "Sales" at bounding box center [93, 206] width 107 height 11
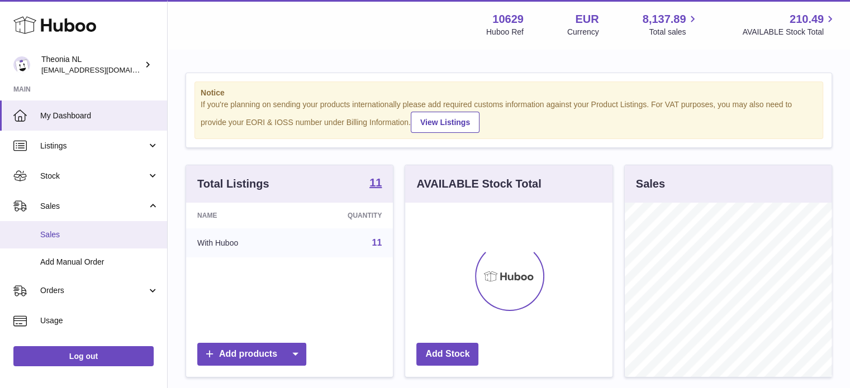
click at [126, 228] on link "Sales" at bounding box center [83, 234] width 167 height 27
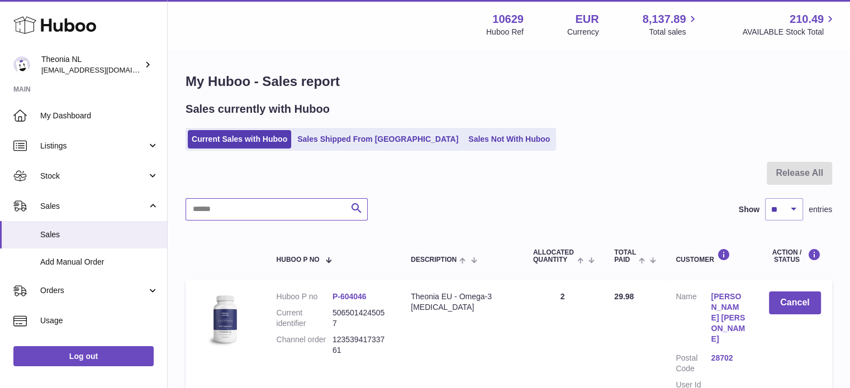
click at [292, 210] on input "text" at bounding box center [277, 209] width 182 height 22
paste input "**********"
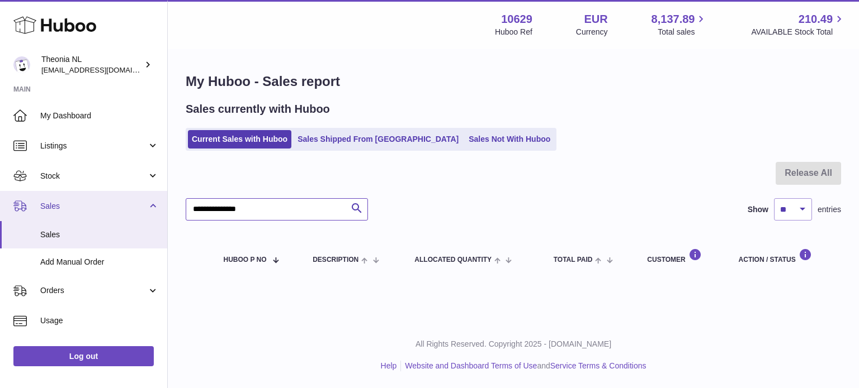
drag, startPoint x: 201, startPoint y: 219, endPoint x: 137, endPoint y: 214, distance: 63.9
click at [128, 216] on div "Huboo Theonia NL [EMAIL_ADDRESS][DOMAIN_NAME] Main My Dashboard Listings Not wi…" at bounding box center [429, 194] width 859 height 388
paste input "text"
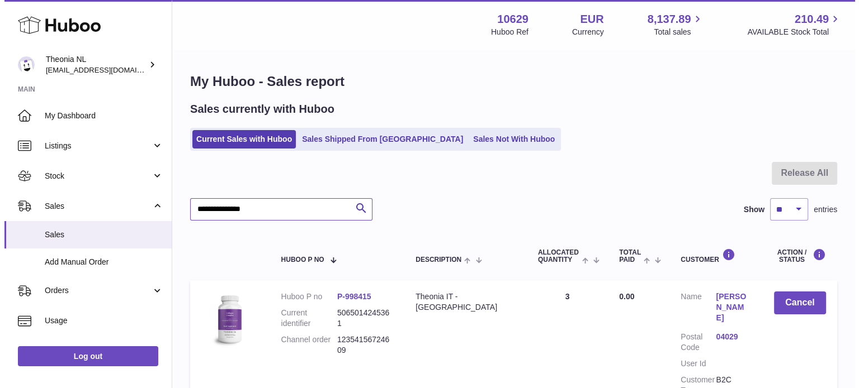
scroll to position [56, 0]
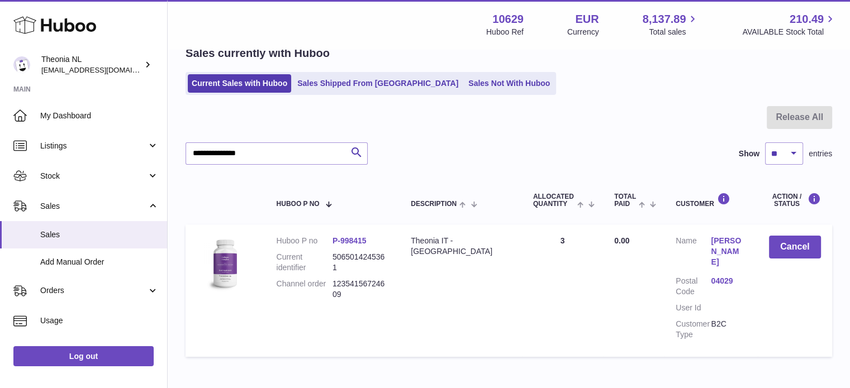
click at [720, 276] on link "04029" at bounding box center [728, 281] width 35 height 11
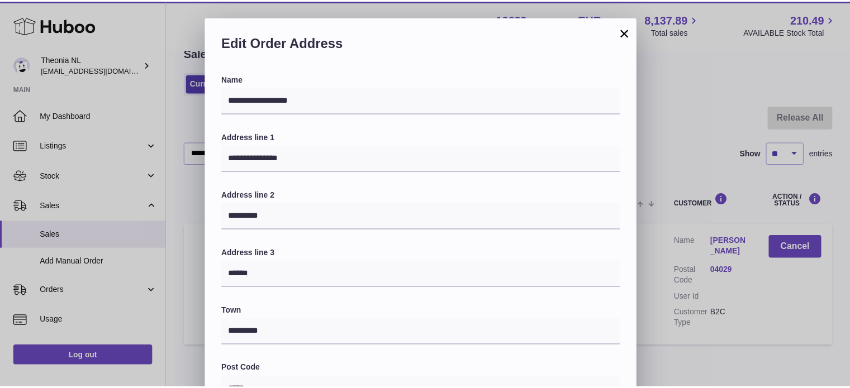
scroll to position [315, 0]
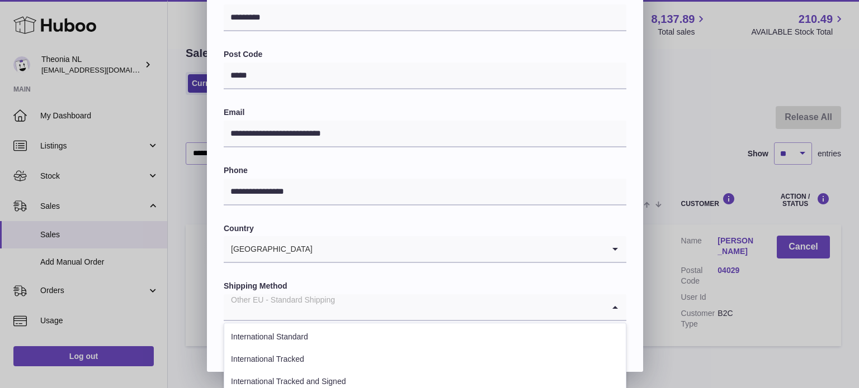
click at [325, 304] on div "Other EU - Standard Shipping" at bounding box center [414, 308] width 380 height 26
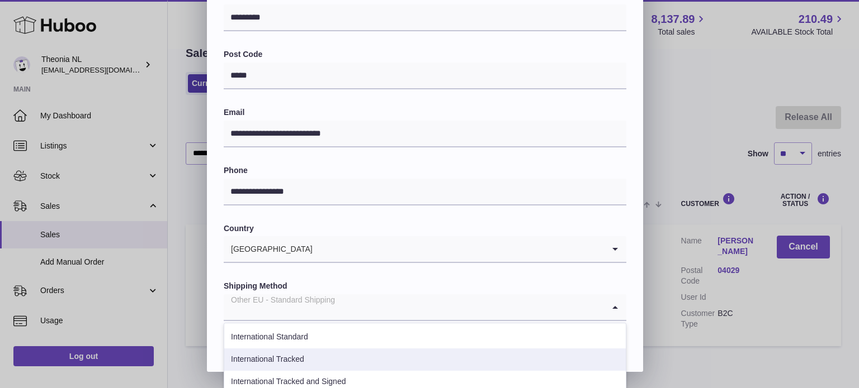
click at [317, 353] on li "International Tracked" at bounding box center [424, 360] width 401 height 22
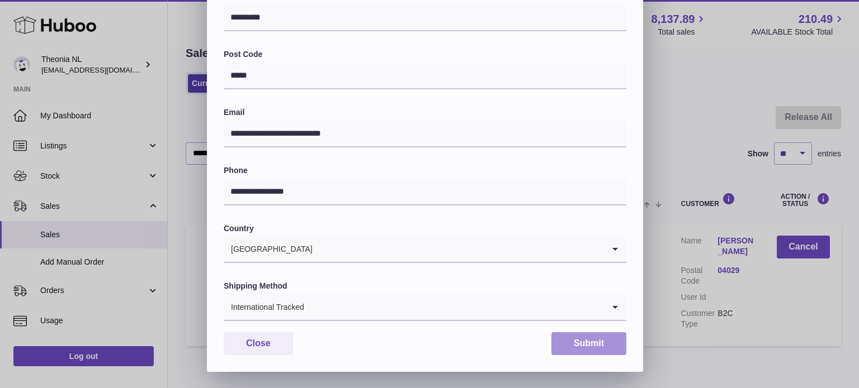
click at [576, 350] on button "Submit" at bounding box center [588, 344] width 75 height 23
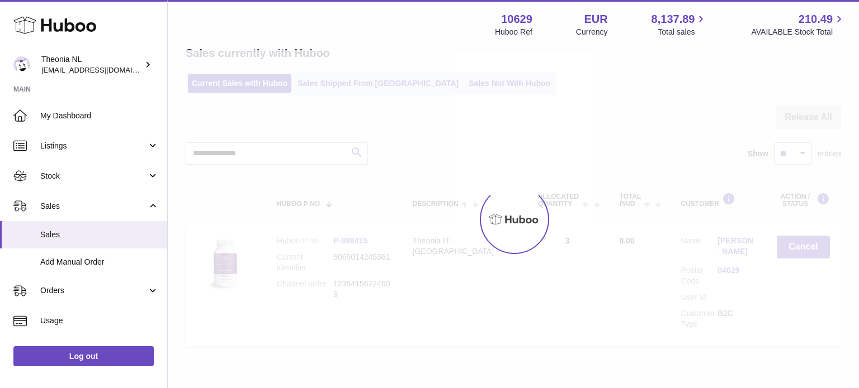
scroll to position [0, 0]
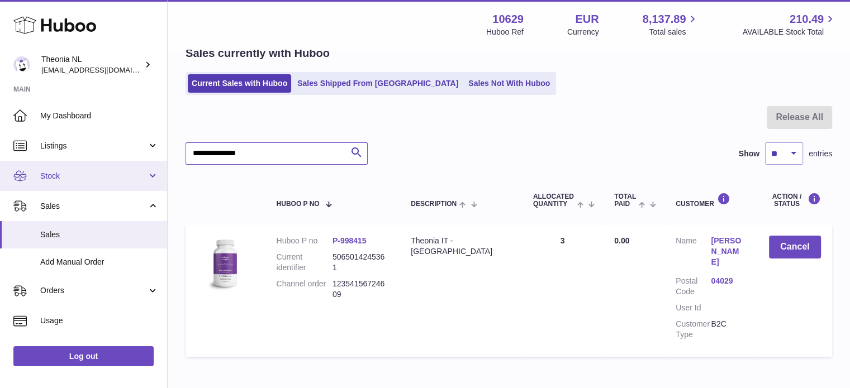
drag, startPoint x: 283, startPoint y: 160, endPoint x: 105, endPoint y: 163, distance: 178.3
click at [107, 163] on div "Huboo Theonia NL [EMAIL_ADDRESS][DOMAIN_NAME] Main My Dashboard Listings Not wi…" at bounding box center [425, 197] width 850 height 506
paste input "text"
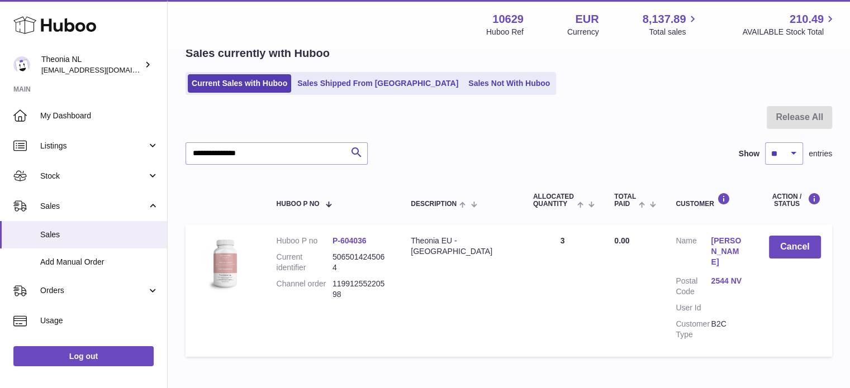
click at [723, 276] on link "2544 NV" at bounding box center [728, 281] width 35 height 11
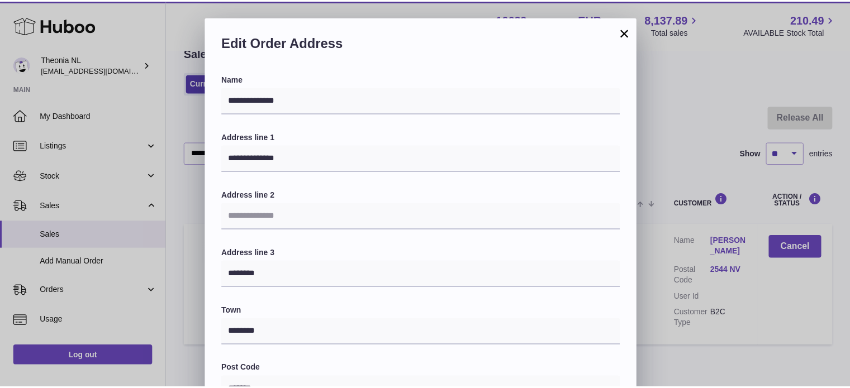
scroll to position [315, 0]
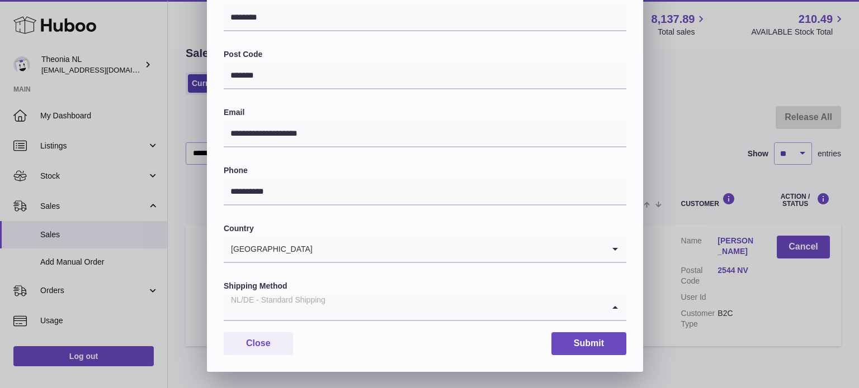
click at [337, 314] on input "Search for option" at bounding box center [414, 308] width 380 height 26
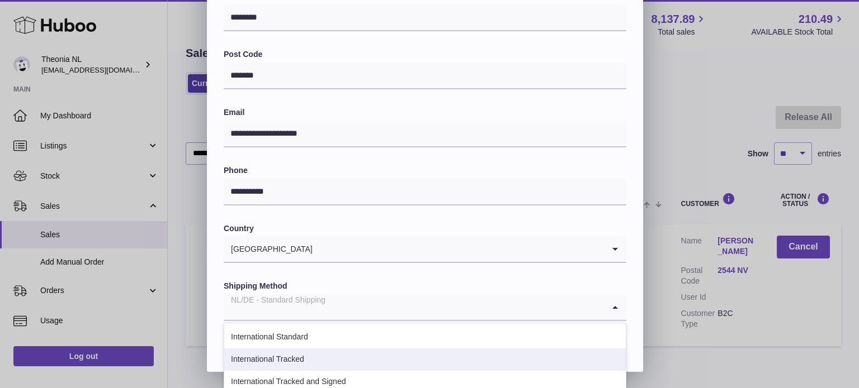
click at [319, 364] on li "International Tracked" at bounding box center [424, 360] width 401 height 22
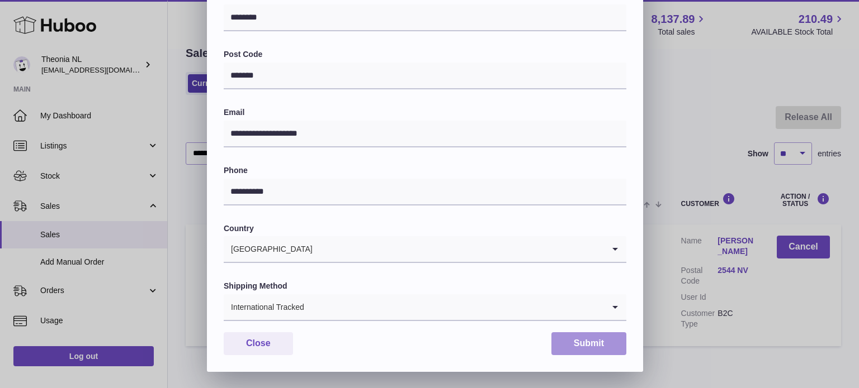
click at [571, 340] on button "Submit" at bounding box center [588, 344] width 75 height 23
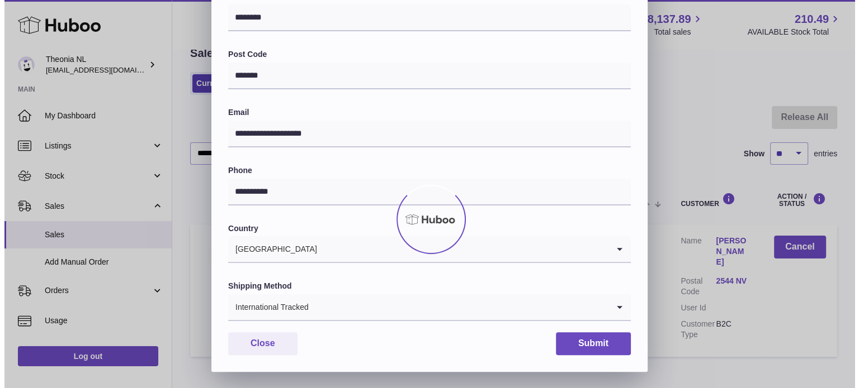
scroll to position [0, 0]
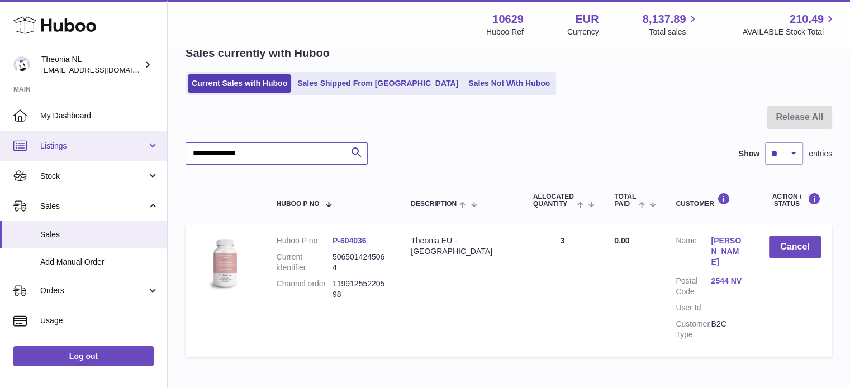
drag, startPoint x: 287, startPoint y: 154, endPoint x: 74, endPoint y: 153, distance: 212.4
click at [76, 154] on div "Huboo Theonia NL [EMAIL_ADDRESS][DOMAIN_NAME] Main My Dashboard Listings Not wi…" at bounding box center [425, 197] width 850 height 506
paste input "text"
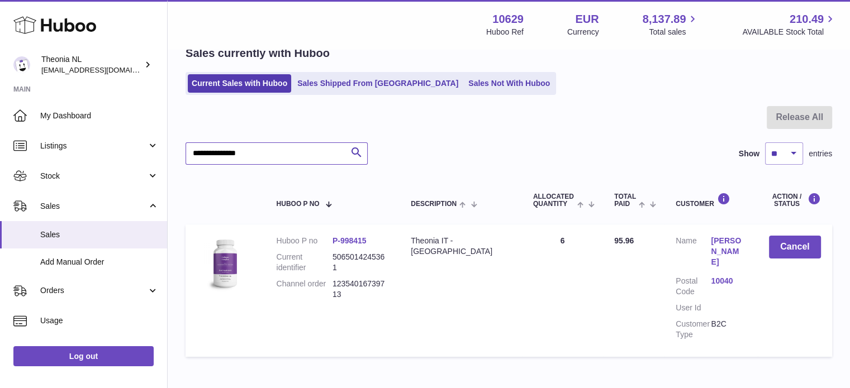
type input "**********"
click at [717, 272] on dl "Customer Name [PERSON_NAME] Postal Code 10040 User Id Customer Type B2C" at bounding box center [711, 291] width 70 height 110
click at [717, 281] on link "10040" at bounding box center [728, 281] width 35 height 11
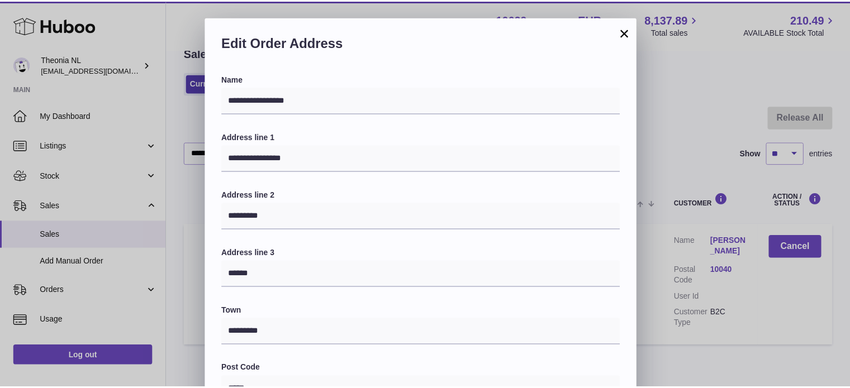
scroll to position [315, 0]
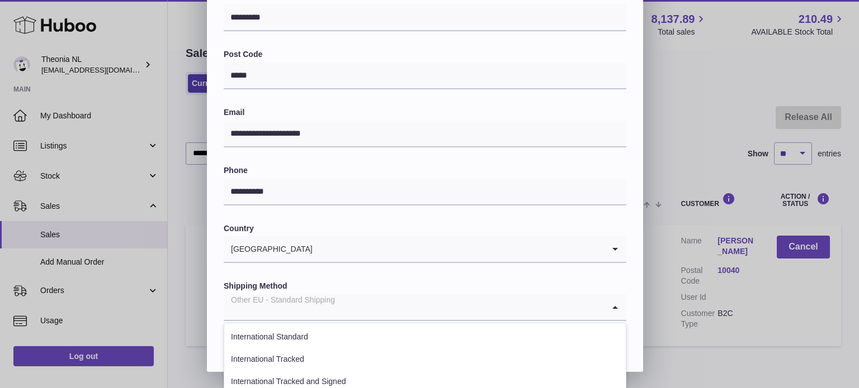
click at [311, 313] on div "Other EU - Standard Shipping" at bounding box center [414, 308] width 380 height 26
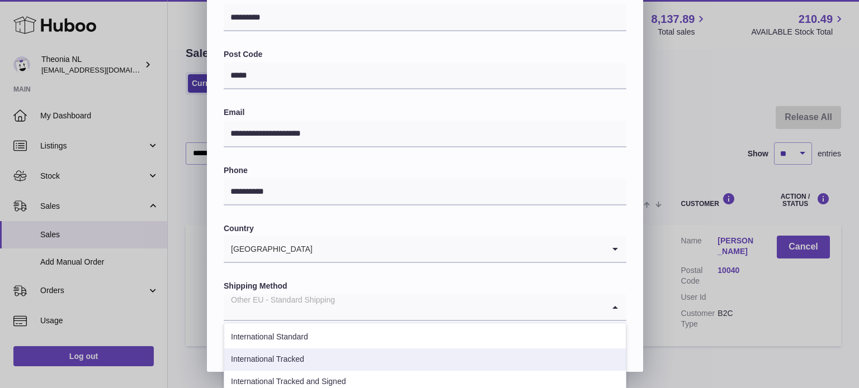
click at [309, 355] on li "International Tracked" at bounding box center [424, 360] width 401 height 22
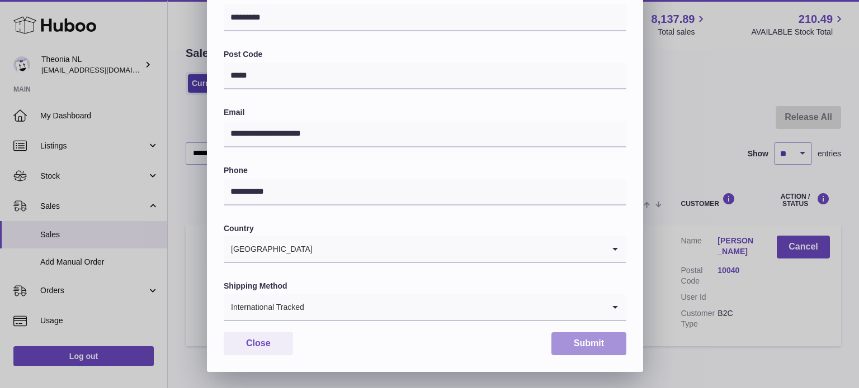
click at [569, 344] on button "Submit" at bounding box center [588, 344] width 75 height 23
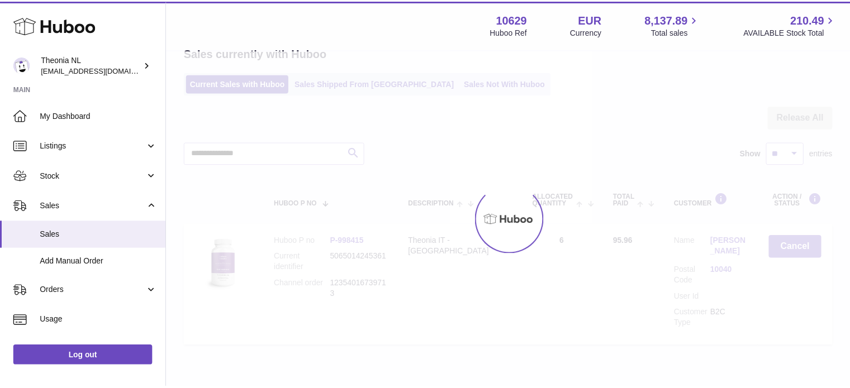
scroll to position [0, 0]
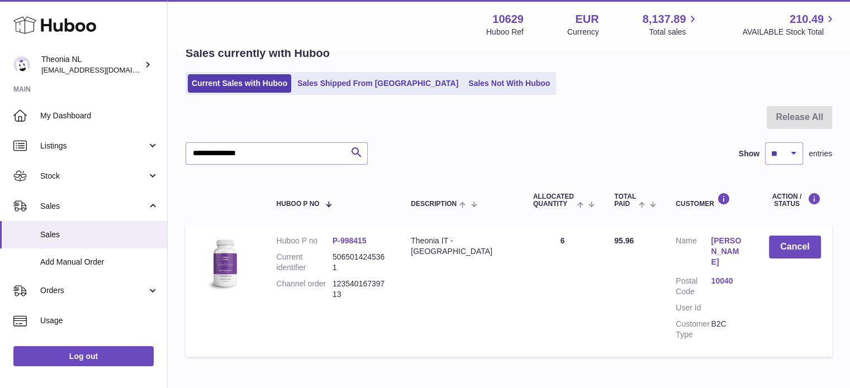
click at [423, 143] on div "**********" at bounding box center [509, 154] width 647 height 22
